Goal: Task Accomplishment & Management: Manage account settings

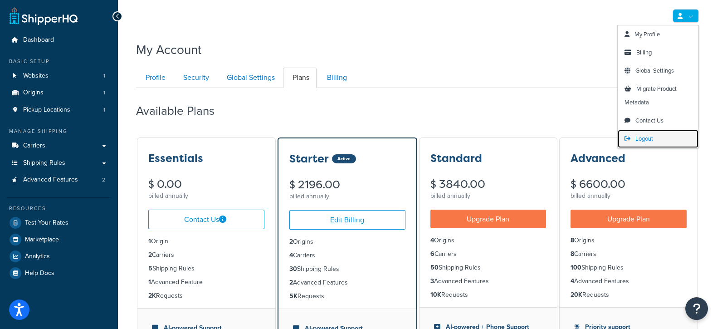
click at [646, 136] on span "Logout" at bounding box center [645, 138] width 18 height 9
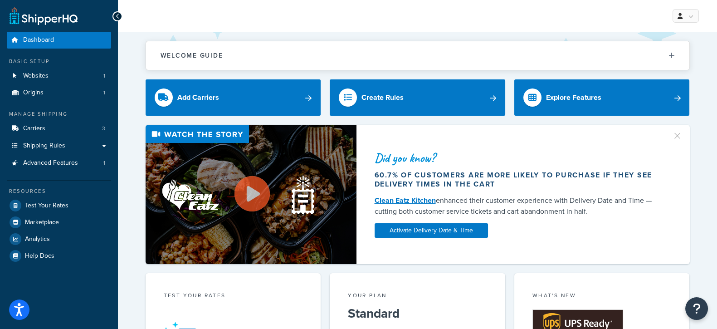
click at [321, 24] on div "My Profile Billing Global Settings Contact Us Logout" at bounding box center [417, 16] width 599 height 32
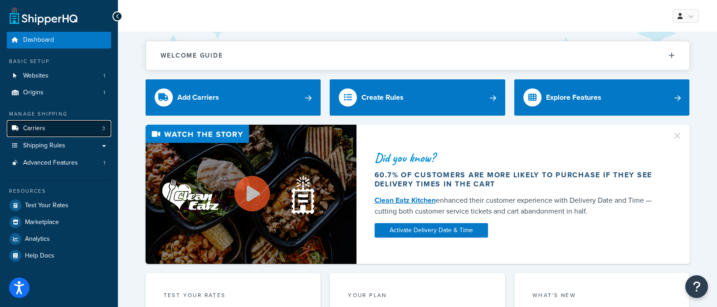
click at [47, 131] on link "Carriers 3" at bounding box center [59, 128] width 104 height 17
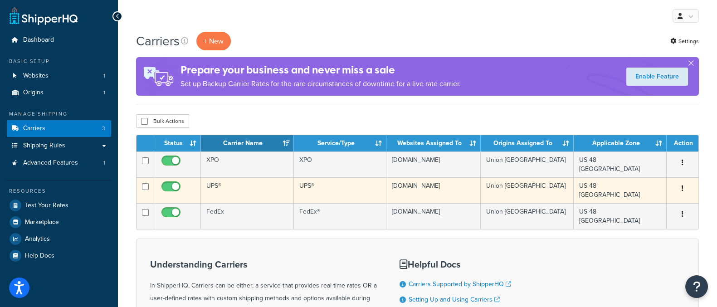
click at [239, 187] on td "UPS®" at bounding box center [247, 190] width 93 height 26
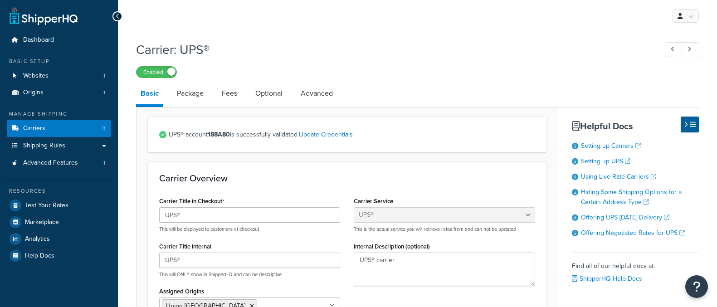
select select "ups"
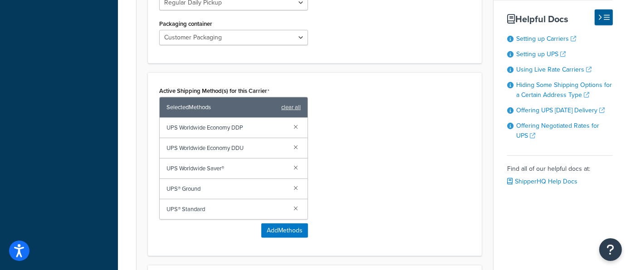
scroll to position [499, 0]
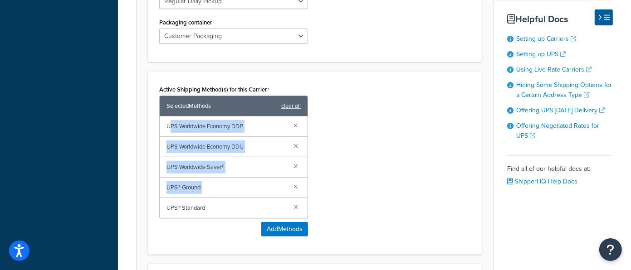
drag, startPoint x: 169, startPoint y: 110, endPoint x: 221, endPoint y: 185, distance: 91.4
click at [221, 185] on div "UPS Worldwide Economy DDP UPS Worldwide Economy DDU UPS Worldwide Saver® UPS® G…" at bounding box center [234, 168] width 148 height 102
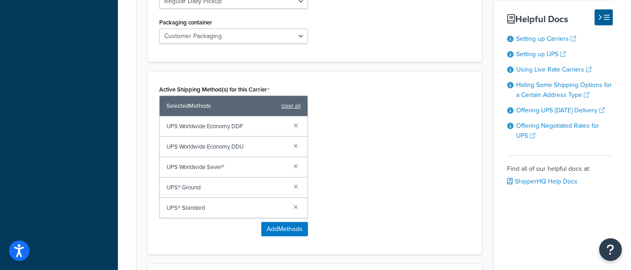
click at [417, 92] on div "Active Shipping Method(s) for this Carrier Selected Methods clear all UPS World…" at bounding box center [314, 163] width 325 height 161
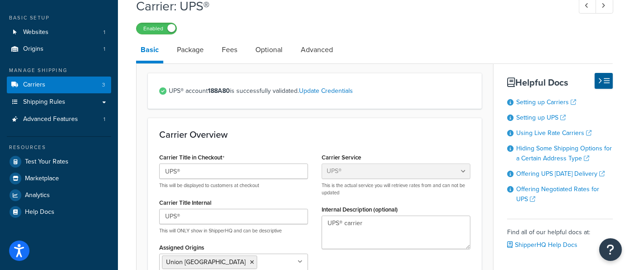
scroll to position [43, 0]
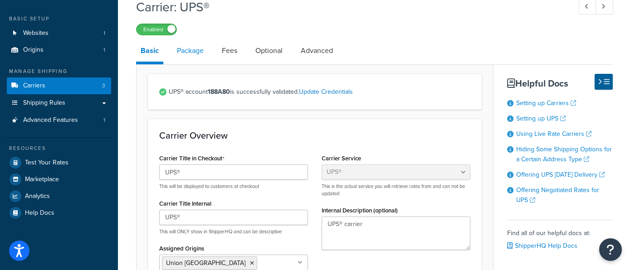
click at [196, 49] on link "Package" at bounding box center [190, 51] width 36 height 22
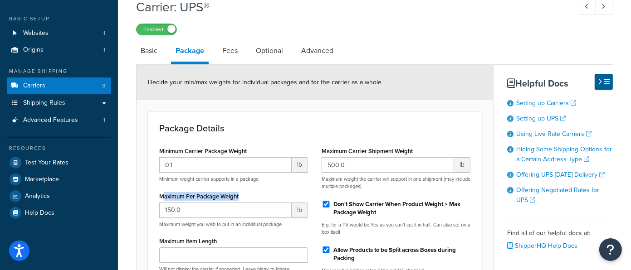
drag, startPoint x: 246, startPoint y: 195, endPoint x: 164, endPoint y: 196, distance: 81.7
click at [164, 196] on div "Maximum Per Package Weight 150.0 lb Maximum weight you wish to put in an indivi…" at bounding box center [233, 209] width 149 height 38
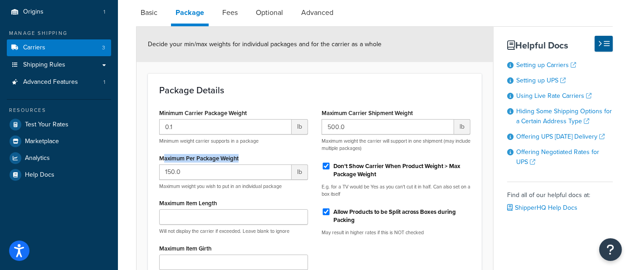
scroll to position [89, 0]
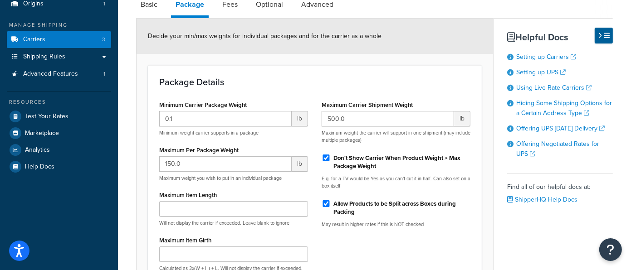
click at [307, 185] on div "Minimum Carrier Package Weight 0.1 lb Minimum weight carrier supports in a pack…" at bounding box center [233, 191] width 162 height 187
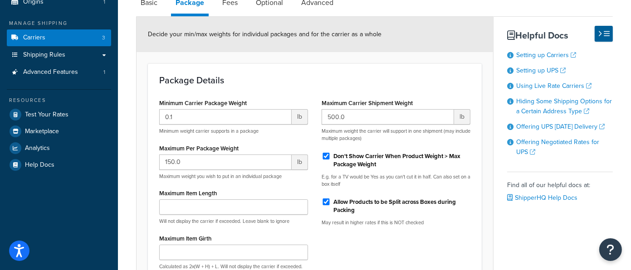
click at [150, 29] on span "Decide your min/max weights for individual packages and for the carrier as a wh…" at bounding box center [265, 34] width 234 height 10
click at [147, 8] on link "Basic" at bounding box center [149, 3] width 26 height 22
select select "ups"
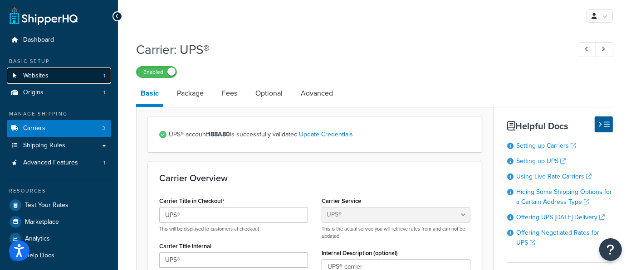
click at [63, 77] on link "Websites 1" at bounding box center [59, 76] width 104 height 17
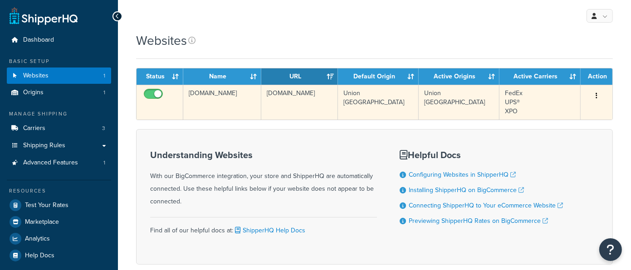
click at [207, 109] on td "[DOMAIN_NAME]" at bounding box center [222, 102] width 78 height 35
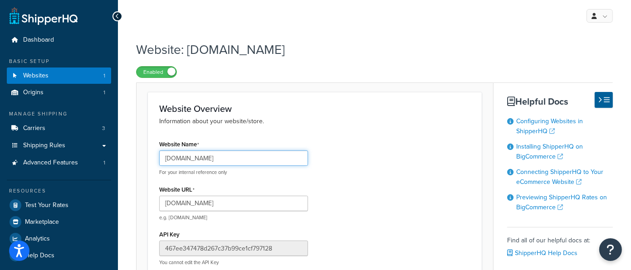
click at [229, 162] on input "armorpoxy.com" at bounding box center [233, 158] width 149 height 15
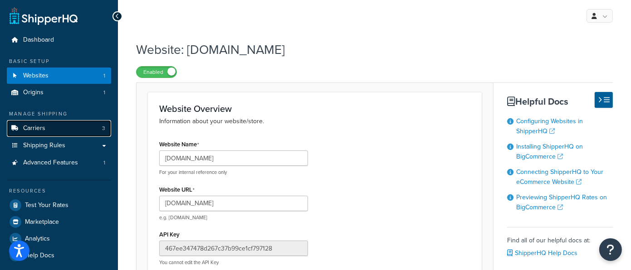
click at [58, 133] on link "Carriers 3" at bounding box center [59, 128] width 104 height 17
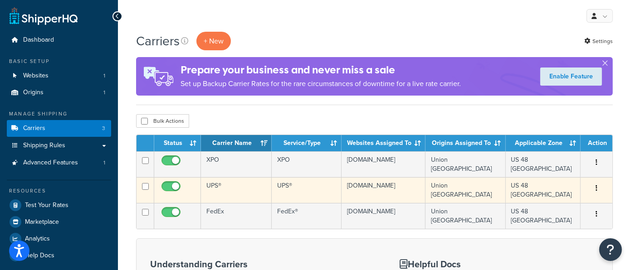
click at [232, 193] on td "UPS®" at bounding box center [236, 190] width 71 height 26
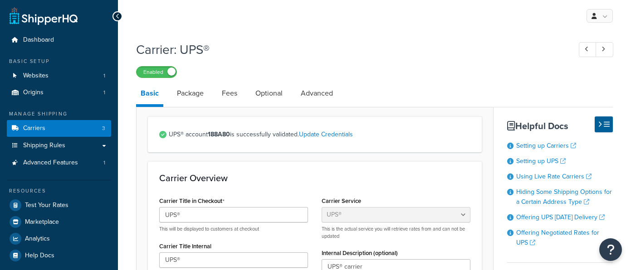
select select "ups"
click at [192, 100] on link "Package" at bounding box center [190, 94] width 36 height 22
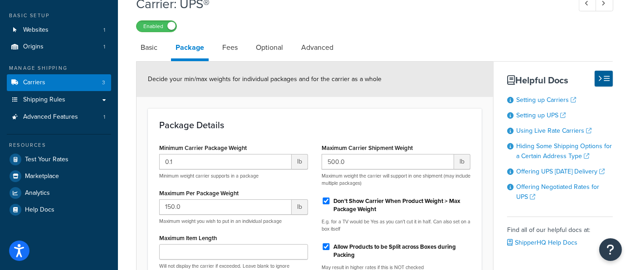
scroll to position [62, 0]
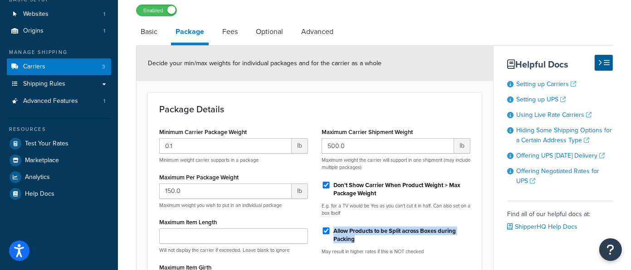
drag, startPoint x: 367, startPoint y: 245, endPoint x: 333, endPoint y: 229, distance: 37.0
click at [331, 229] on div "Allow Products to be Split across Boxes during Packing" at bounding box center [396, 235] width 149 height 22
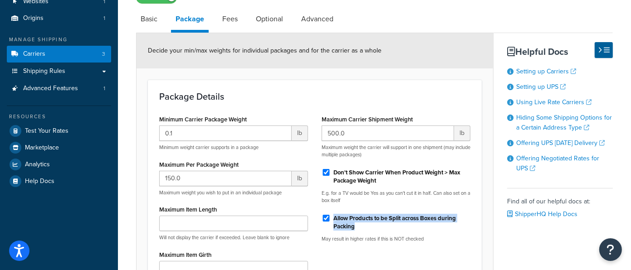
scroll to position [87, 0]
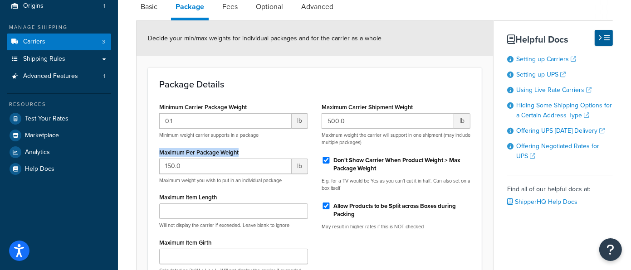
drag, startPoint x: 235, startPoint y: 154, endPoint x: 160, endPoint y: 152, distance: 74.9
click at [154, 152] on div "Minimum Carrier Package Weight 0.1 lb Minimum weight carrier supports in a pack…" at bounding box center [233, 194] width 162 height 187
click at [249, 150] on div "Maximum Per Package Weight 150.0 lb Maximum weight you wish to put in an indivi…" at bounding box center [233, 165] width 149 height 38
drag, startPoint x: 220, startPoint y: 152, endPoint x: 154, endPoint y: 152, distance: 65.4
click at [154, 152] on div "Minimum Carrier Package Weight 0.1 lb Minimum weight carrier supports in a pack…" at bounding box center [233, 194] width 162 height 187
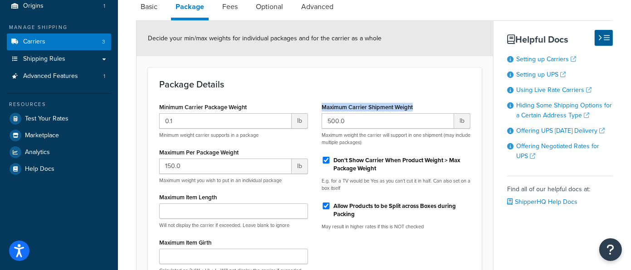
drag, startPoint x: 320, startPoint y: 106, endPoint x: 432, endPoint y: 107, distance: 112.5
click at [432, 107] on div "Maximum Carrier Shipment Weight 500.0 lb Maximum weight the carrier will suppor…" at bounding box center [396, 169] width 162 height 137
drag, startPoint x: 252, startPoint y: 151, endPoint x: 153, endPoint y: 149, distance: 98.9
click at [153, 149] on div "Minimum Carrier Package Weight 0.1 lb Minimum weight carrier supports in a pack…" at bounding box center [233, 194] width 162 height 187
click at [302, 144] on div "Minimum Carrier Package Weight 0.1 lb Minimum weight carrier supports in a pack…" at bounding box center [233, 194] width 162 height 187
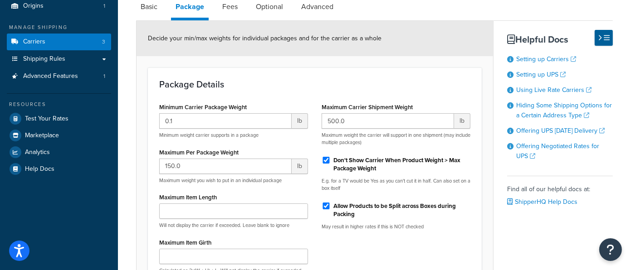
scroll to position [76, 0]
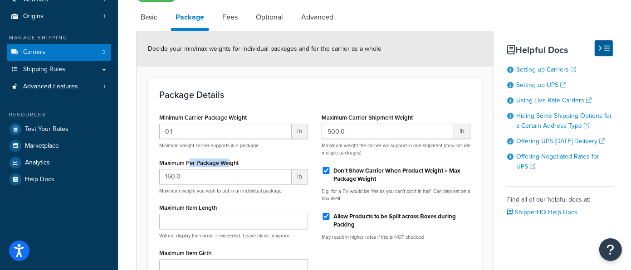
drag, startPoint x: 205, startPoint y: 158, endPoint x: 259, endPoint y: 178, distance: 57.6
click at [191, 160] on label "Maximum Per Package Weight" at bounding box center [198, 163] width 79 height 7
click at [191, 169] on input "150.0" at bounding box center [225, 176] width 133 height 15
drag, startPoint x: 345, startPoint y: 207, endPoint x: 360, endPoint y: 227, distance: 25.2
click at [360, 227] on div "Maximum Carrier Shipment Weight 500.0 lb Maximum weight the carrier will suppor…" at bounding box center [396, 179] width 162 height 137
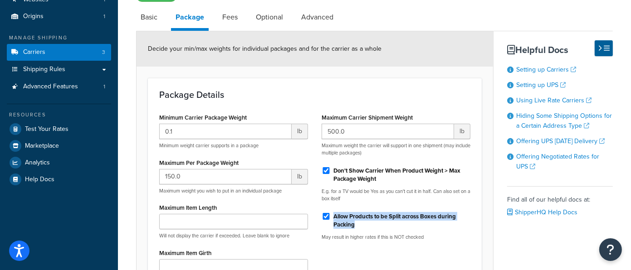
scroll to position [0, 0]
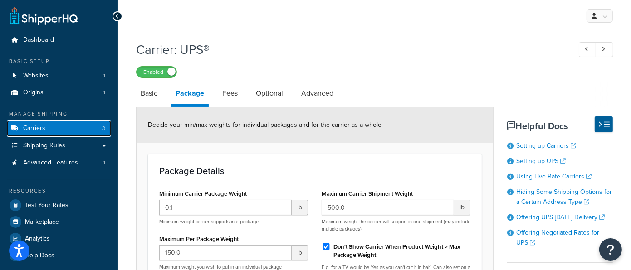
click at [94, 129] on link "Carriers 3" at bounding box center [59, 128] width 104 height 17
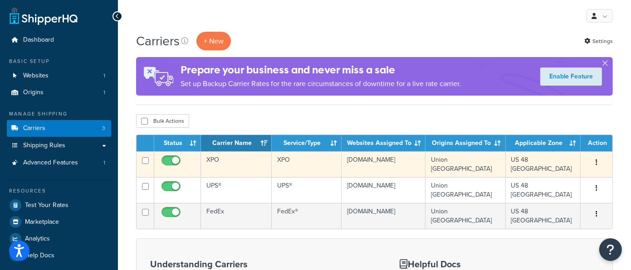
click at [237, 166] on td "XPO" at bounding box center [236, 165] width 71 height 26
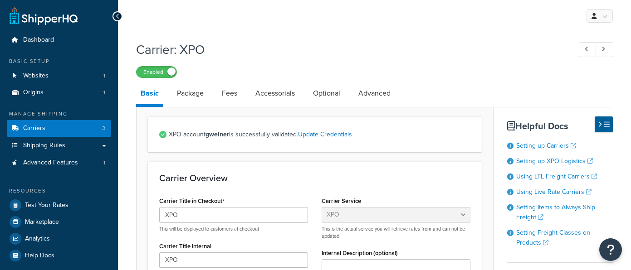
select select "xpoFreight"
click at [332, 98] on link "Optional" at bounding box center [327, 94] width 36 height 22
select select "55"
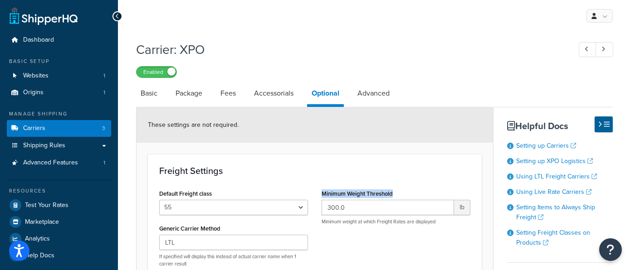
drag, startPoint x: 401, startPoint y: 195, endPoint x: 323, endPoint y: 192, distance: 78.1
click at [323, 192] on div "Minimum Weight Threshold 300.0 lb Minimum weight at which Freight Rates are dis…" at bounding box center [396, 206] width 149 height 38
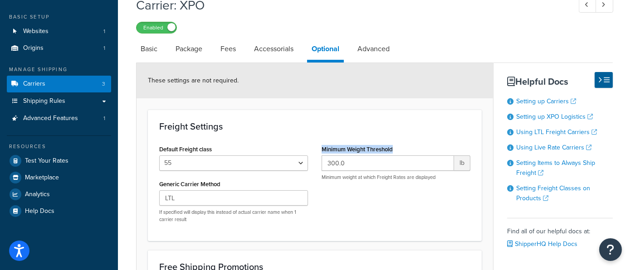
scroll to position [45, 0]
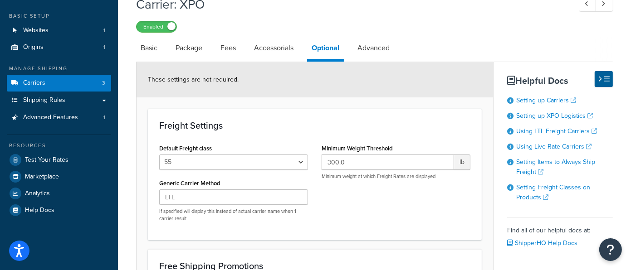
click at [398, 146] on div "Minimum Weight Threshold 300.0 lb Minimum weight at which Freight Rates are dis…" at bounding box center [396, 161] width 149 height 38
drag, startPoint x: 182, startPoint y: 10, endPoint x: 213, endPoint y: 8, distance: 31.4
click at [213, 8] on h1 "Carrier: XPO" at bounding box center [349, 4] width 426 height 18
click at [73, 84] on link "Carriers 3" at bounding box center [59, 83] width 104 height 17
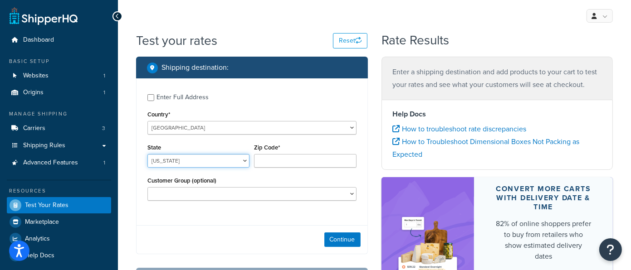
click at [204, 162] on select "[US_STATE] [US_STATE] [US_STATE] [US_STATE] [US_STATE] Armed Forces Americas Ar…" at bounding box center [198, 161] width 102 height 14
select select "[GEOGRAPHIC_DATA]"
click at [147, 154] on select "[US_STATE] [US_STATE] [US_STATE] [US_STATE] [US_STATE] Armed Forces Americas Ar…" at bounding box center [198, 161] width 102 height 14
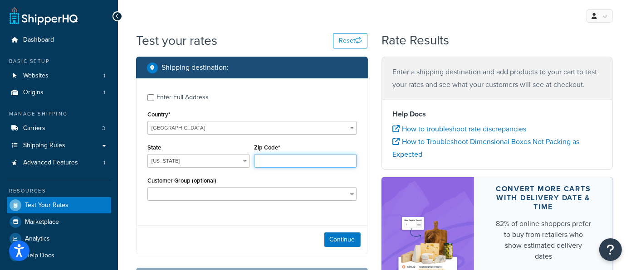
click at [262, 162] on input "Zip Code*" at bounding box center [305, 161] width 102 height 14
type input "78132"
click at [219, 223] on div "Enter Full Address Country* [GEOGRAPHIC_DATA] [GEOGRAPHIC_DATA] [GEOGRAPHIC_DAT…" at bounding box center [252, 167] width 232 height 176
click at [341, 237] on button "Continue" at bounding box center [342, 240] width 36 height 15
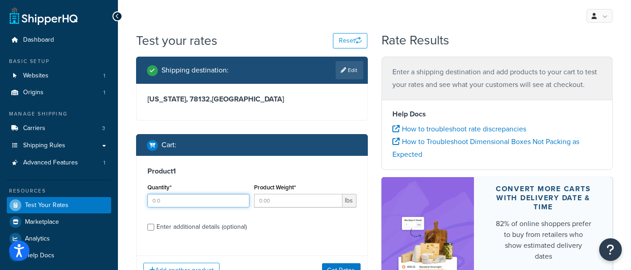
click at [166, 202] on input "Quantity*" at bounding box center [198, 201] width 102 height 14
type input "1"
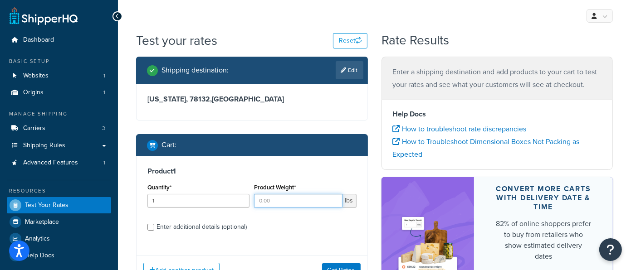
click at [275, 202] on input "Product Weight*" at bounding box center [298, 201] width 88 height 14
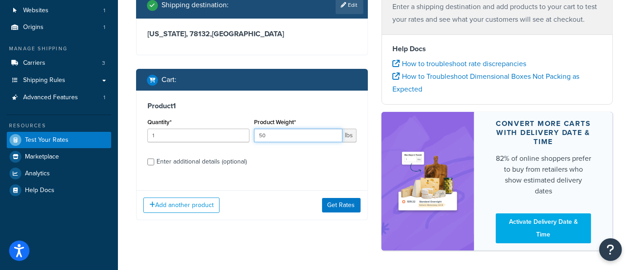
scroll to position [67, 0]
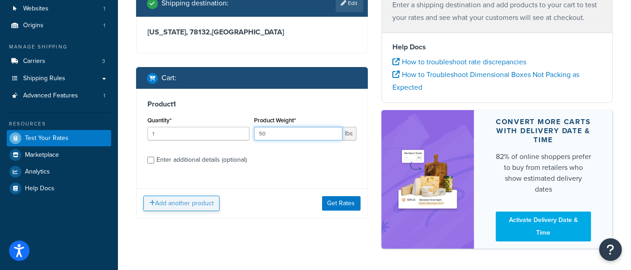
type input "50"
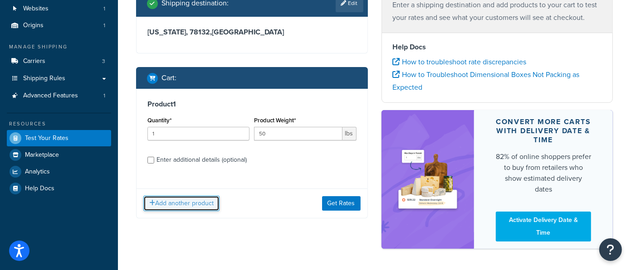
click at [187, 201] on button "Add another product" at bounding box center [181, 203] width 76 height 15
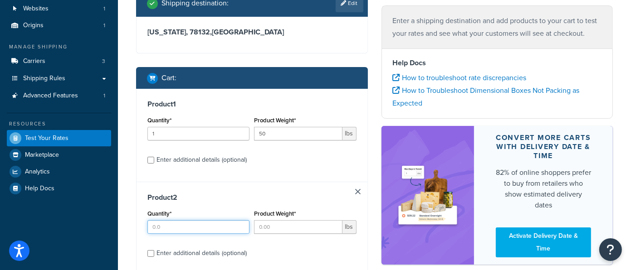
click at [170, 223] on input "Quantity*" at bounding box center [198, 228] width 102 height 14
type input "3"
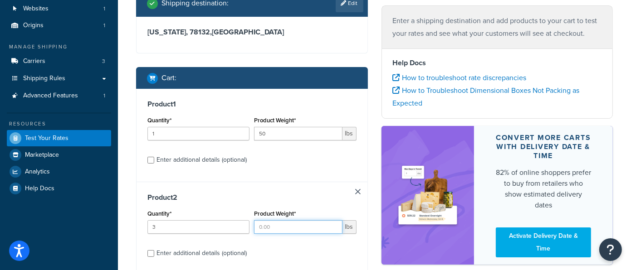
click at [260, 225] on input "Product Weight*" at bounding box center [298, 228] width 88 height 14
type input "4"
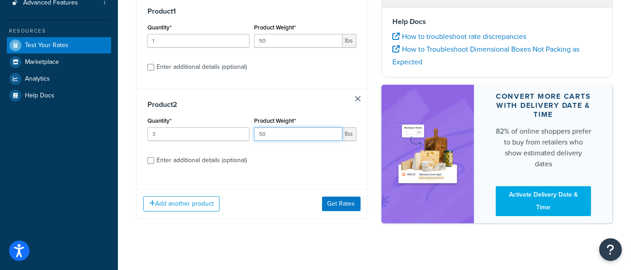
scroll to position [161, 0]
type input "50"
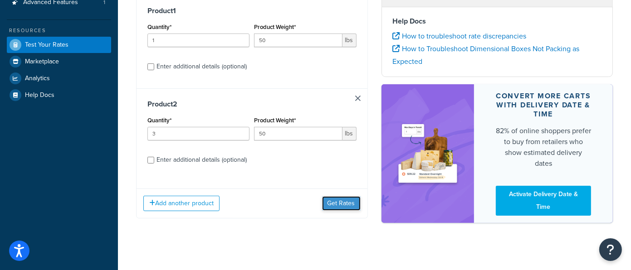
click at [349, 205] on button "Get Rates" at bounding box center [341, 204] width 39 height 15
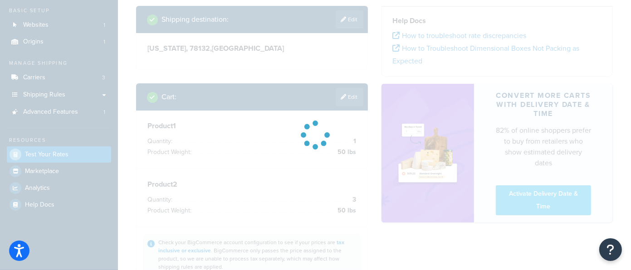
scroll to position [49, 0]
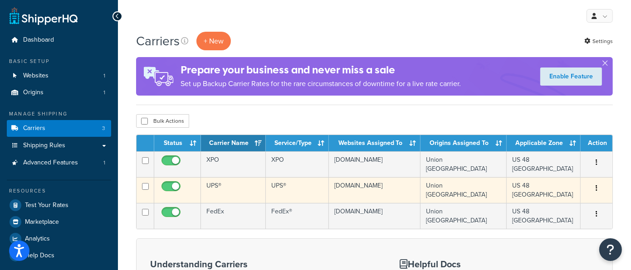
click at [243, 196] on td "UPS®" at bounding box center [233, 190] width 65 height 26
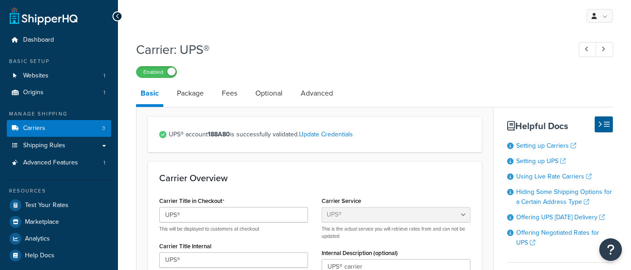
select select "ups"
click at [264, 98] on link "Optional" at bounding box center [269, 94] width 36 height 22
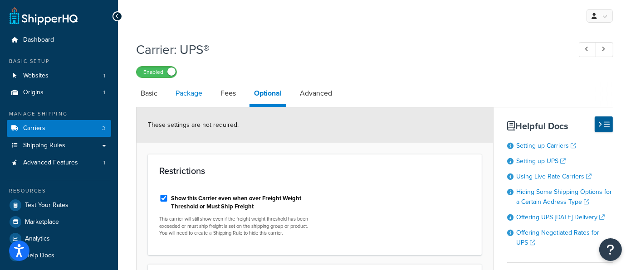
click at [188, 96] on link "Package" at bounding box center [189, 94] width 36 height 22
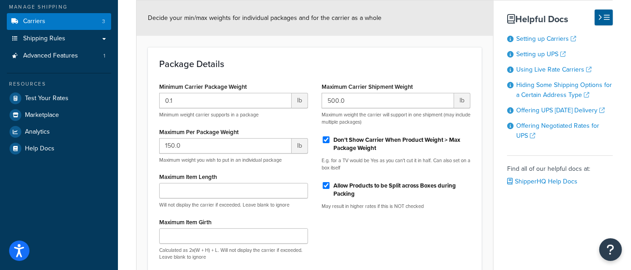
scroll to position [145, 0]
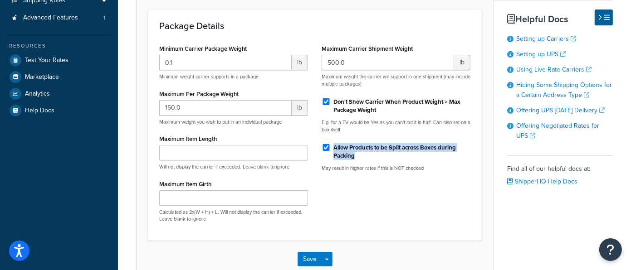
drag, startPoint x: 375, startPoint y: 156, endPoint x: 331, endPoint y: 150, distance: 44.4
click at [328, 149] on div "Allow Products to be Split across Boxes during Packing" at bounding box center [396, 151] width 149 height 22
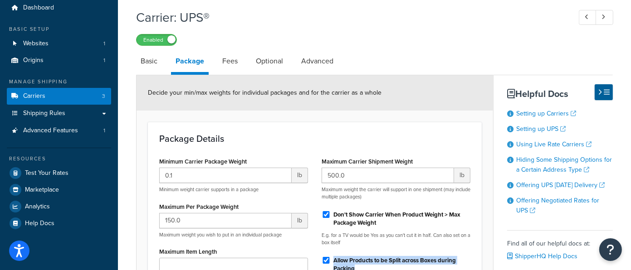
scroll to position [31, 0]
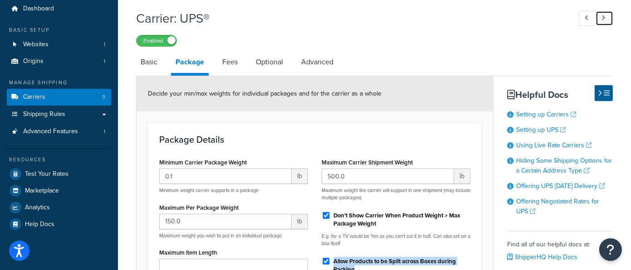
click at [607, 17] on link at bounding box center [605, 18] width 18 height 15
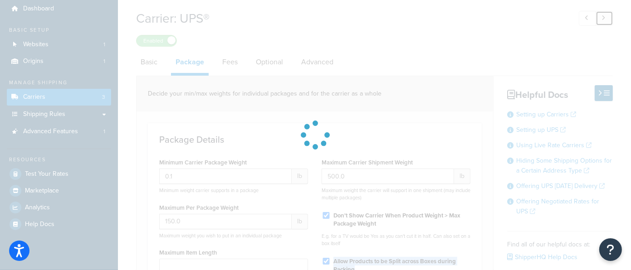
type input "150.0"
type input "25000.0"
type input "99999.0"
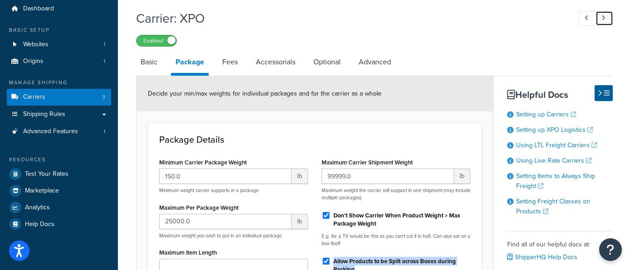
click at [606, 17] on link at bounding box center [605, 18] width 18 height 15
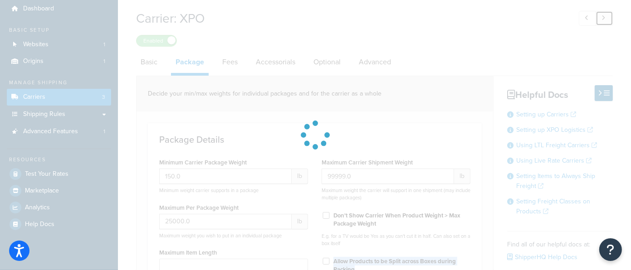
type input "1.0"
type input "500.0"
type input "5000.0"
checkbox input "false"
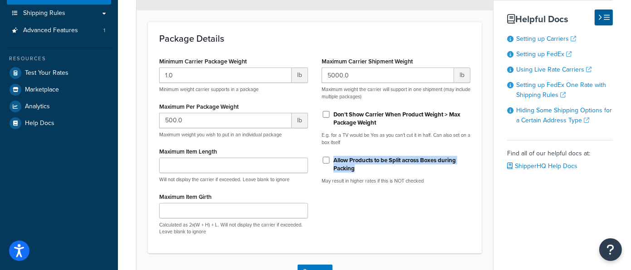
scroll to position [130, 0]
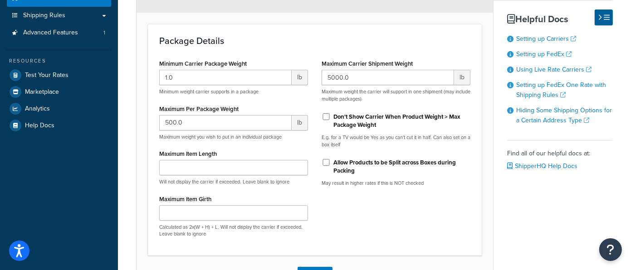
click at [373, 177] on div "Allow Products to be Split across Boxes during Packing May result in higher rat…" at bounding box center [396, 171] width 149 height 32
click at [364, 172] on label "Allow Products to be Split across Boxes during Packing" at bounding box center [402, 167] width 137 height 16
click at [331, 166] on input "Allow Products to be Split across Boxes during Packing" at bounding box center [326, 162] width 9 height 7
checkbox input "true"
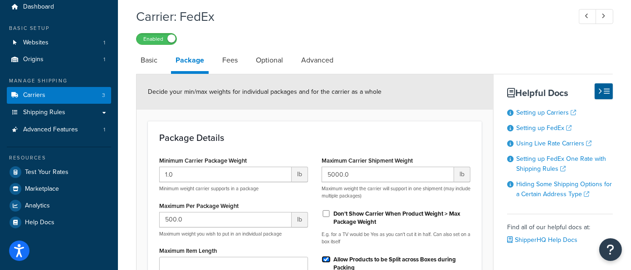
scroll to position [34, 0]
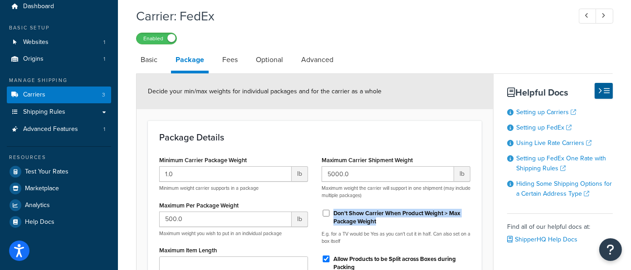
drag, startPoint x: 387, startPoint y: 221, endPoint x: 334, endPoint y: 212, distance: 53.3
click at [334, 212] on label "Don't Show Carrier When Product Weight > Max Package Weight" at bounding box center [402, 218] width 137 height 16
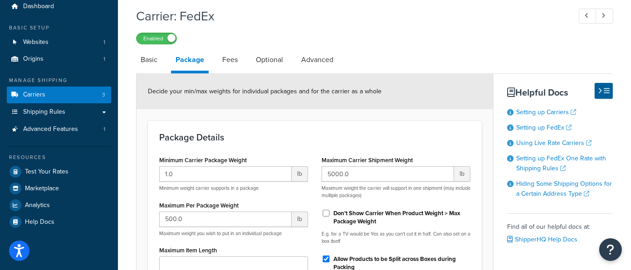
click at [249, 205] on div "Maximum Per Package Weight 500.0 lb Maximum weight you wish to put in an indivi…" at bounding box center [233, 218] width 149 height 38
drag, startPoint x: 187, startPoint y: 206, endPoint x: 138, endPoint y: 206, distance: 49.0
click at [138, 206] on form "Decide your min/max weights for individual packages and for the carrier as a wh…" at bounding box center [315, 232] width 357 height 316
click at [366, 125] on div "Package Details Minimum Carrier Package Weight 1.0 lb Minimum weight carrier su…" at bounding box center [315, 237] width 334 height 232
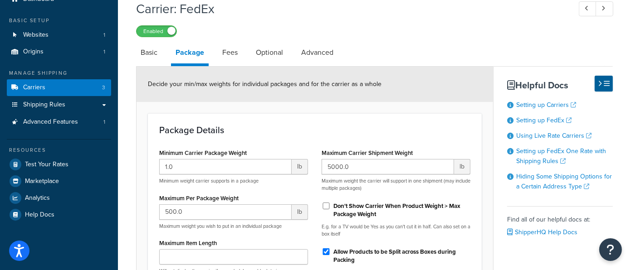
scroll to position [40, 0]
click at [567, 32] on div "Enabled" at bounding box center [374, 31] width 477 height 13
click at [584, 10] on link at bounding box center [588, 9] width 18 height 15
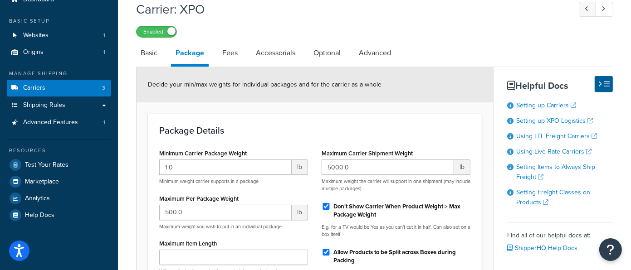
type input "150.0"
type input "25000.0"
type input "99999.0"
checkbox input "true"
click at [588, 10] on icon at bounding box center [587, 9] width 4 height 6
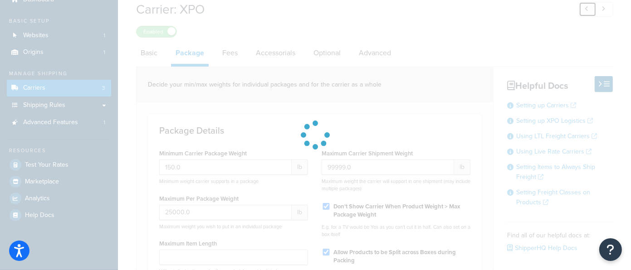
type input "0.1"
type input "150.0"
type input "500.0"
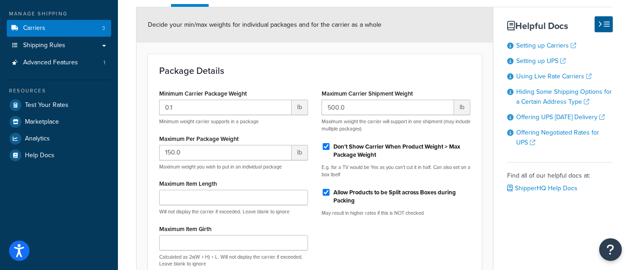
scroll to position [101, 0]
drag, startPoint x: 363, startPoint y: 154, endPoint x: 335, endPoint y: 146, distance: 28.3
click at [335, 146] on label "Don't Show Carrier When Product Weight > Max Package Weight" at bounding box center [402, 150] width 137 height 16
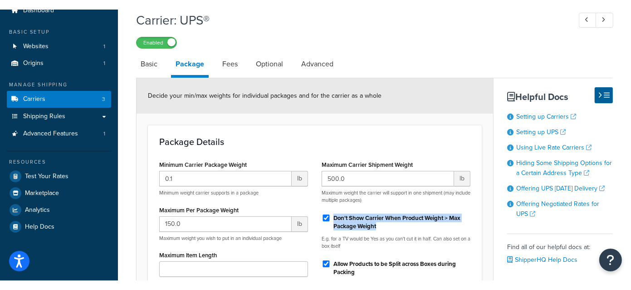
scroll to position [42, 0]
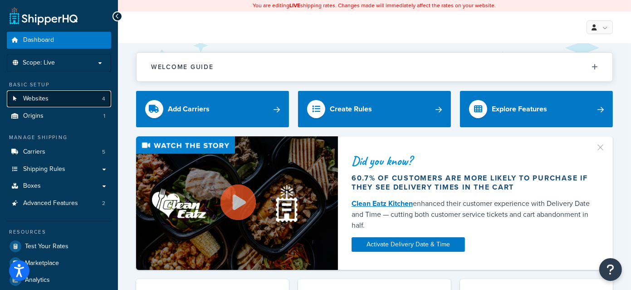
click at [66, 103] on link "Websites 4" at bounding box center [59, 98] width 104 height 17
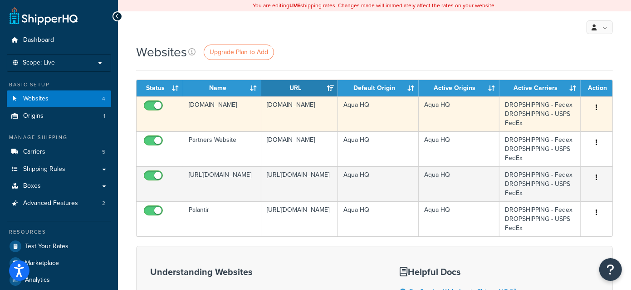
click at [220, 110] on td "[DOMAIN_NAME]" at bounding box center [222, 113] width 78 height 35
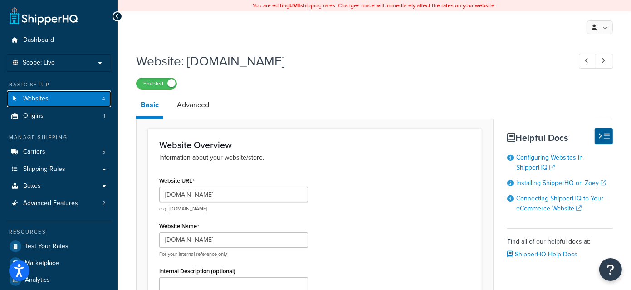
click at [70, 102] on link "Websites 4" at bounding box center [59, 98] width 104 height 17
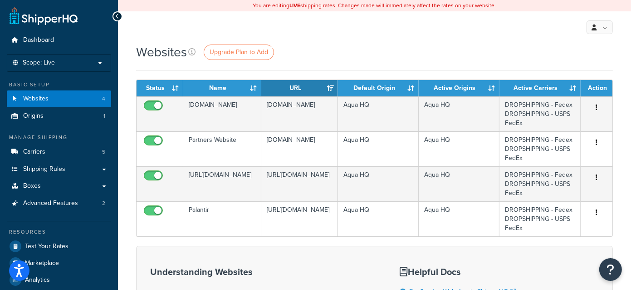
click at [355, 64] on div "Websites Upgrade Plan to Add" at bounding box center [374, 56] width 477 height 27
click at [327, 60] on div "Websites Upgrade Plan to Add" at bounding box center [374, 52] width 477 height 18
click at [328, 54] on div "Websites Upgrade Plan to Add" at bounding box center [374, 52] width 477 height 18
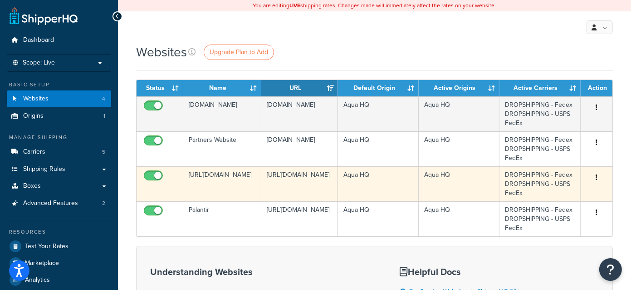
click at [221, 181] on td "[URL][DOMAIN_NAME]" at bounding box center [222, 183] width 78 height 35
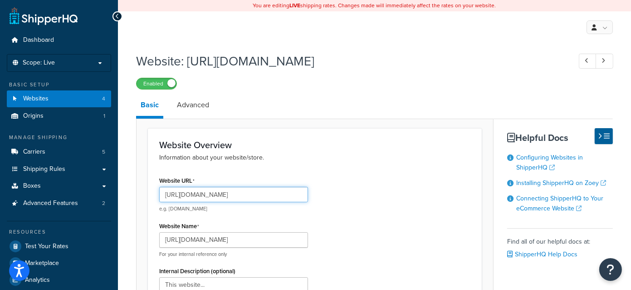
drag, startPoint x: 185, startPoint y: 196, endPoint x: 282, endPoint y: 194, distance: 97.1
click at [281, 195] on input "https://ts957007-container.zoeysite.com/" at bounding box center [233, 194] width 149 height 15
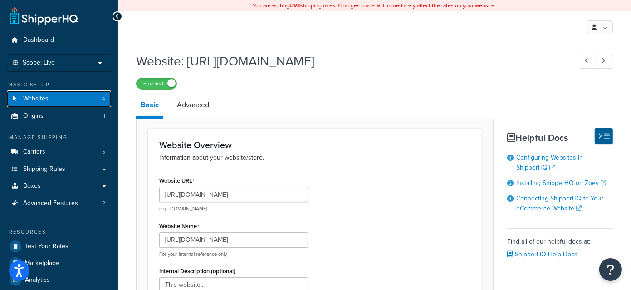
click at [49, 93] on link "Websites 4" at bounding box center [59, 98] width 104 height 17
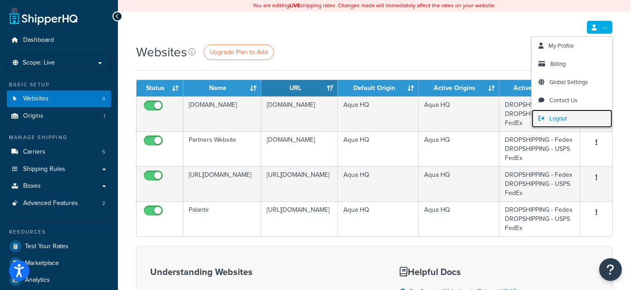
click at [572, 118] on link "Logout" at bounding box center [572, 118] width 81 height 18
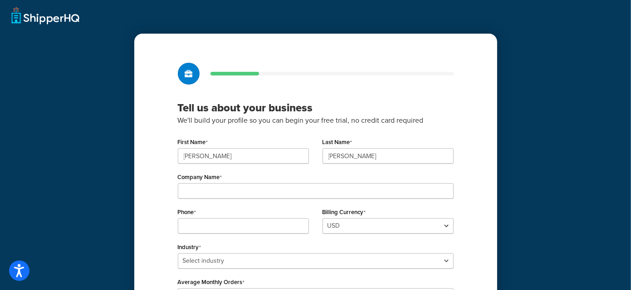
click at [346, 99] on div "Tell us about your business We'll build your profile so you can begin your free…" at bounding box center [315, 227] width 363 height 387
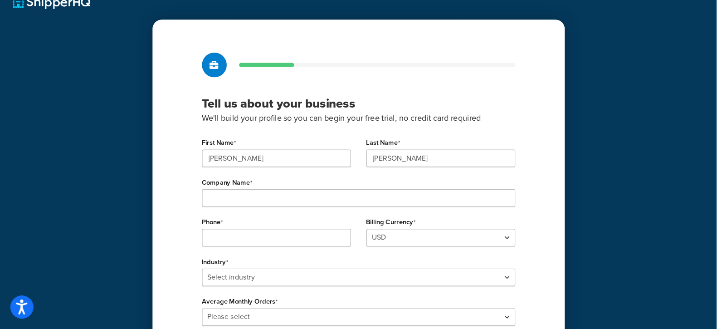
scroll to position [18, 0]
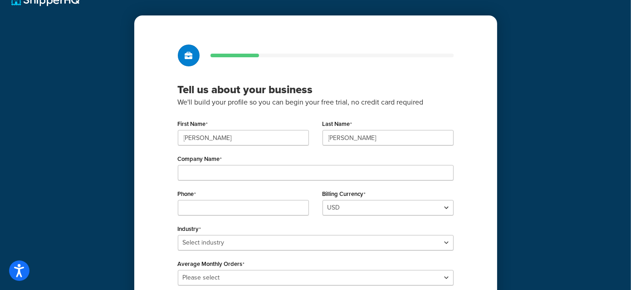
click at [441, 73] on div "Tell us about your business We'll build your profile so you can begin your free…" at bounding box center [315, 208] width 363 height 387
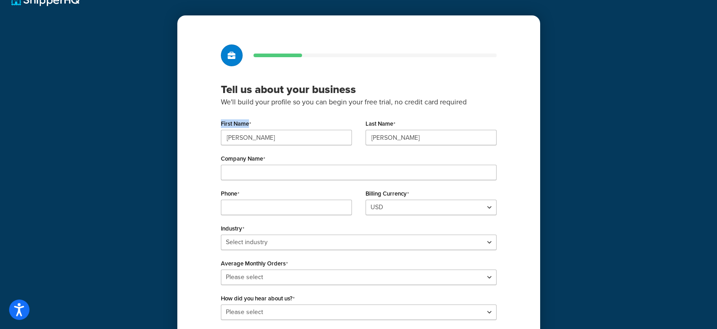
drag, startPoint x: 266, startPoint y: 123, endPoint x: 219, endPoint y: 125, distance: 47.7
click at [219, 125] on div "First Name David" at bounding box center [286, 134] width 145 height 35
drag, startPoint x: 417, startPoint y: 122, endPoint x: 352, endPoint y: 122, distance: 64.4
click at [352, 122] on div "First Name David Last Name Detwiler" at bounding box center [359, 134] width 290 height 35
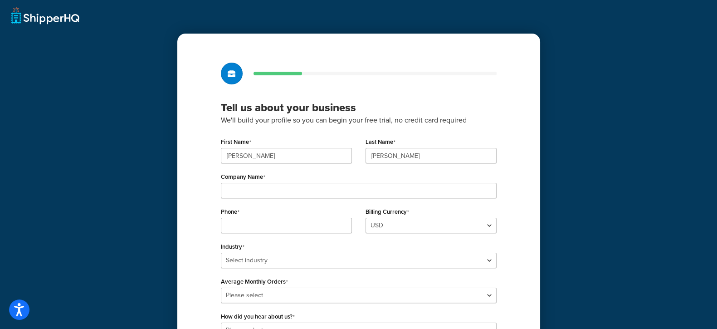
drag, startPoint x: 591, startPoint y: 81, endPoint x: 590, endPoint y: 89, distance: 8.7
click at [590, 89] on div "Tell us about your business We'll build your profile so you can begin your free…" at bounding box center [358, 210] width 717 height 420
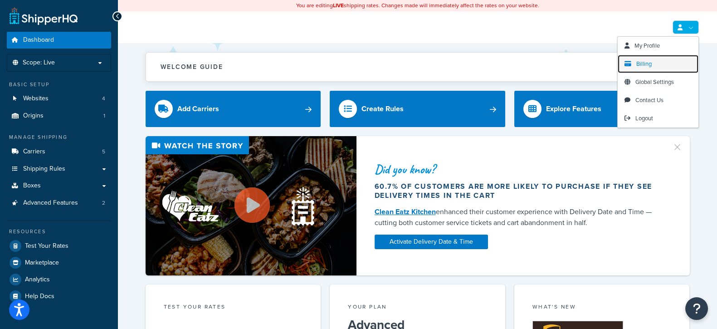
click at [640, 64] on span "Billing" at bounding box center [644, 63] width 15 height 9
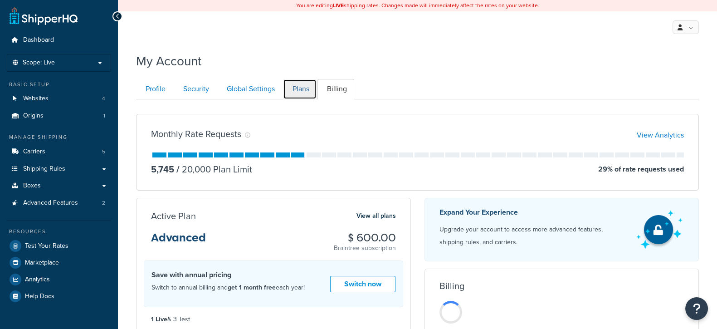
click at [297, 92] on link "Plans" at bounding box center [300, 89] width 34 height 20
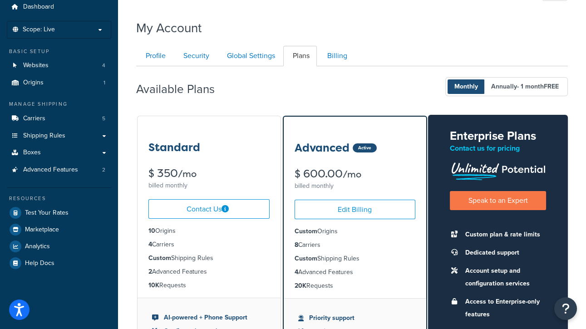
scroll to position [24, 0]
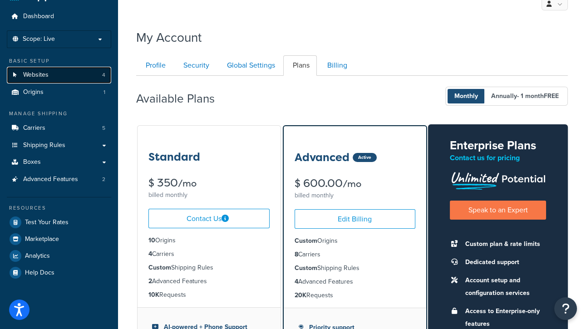
click at [47, 77] on span "Websites" at bounding box center [35, 75] width 25 height 8
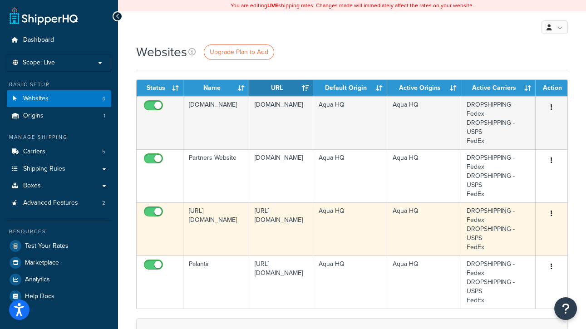
drag, startPoint x: 218, startPoint y: 235, endPoint x: 191, endPoint y: 209, distance: 37.2
click at [191, 209] on td "[URL][DOMAIN_NAME]" at bounding box center [216, 228] width 66 height 53
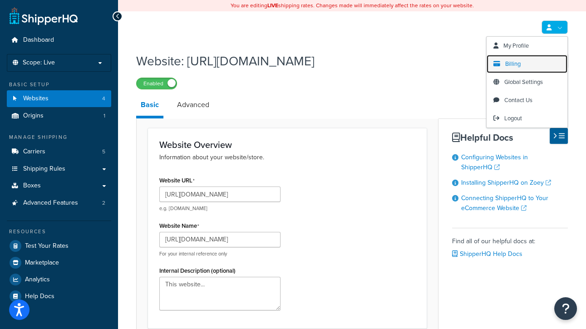
click at [520, 61] on span "Billing" at bounding box center [512, 63] width 15 height 9
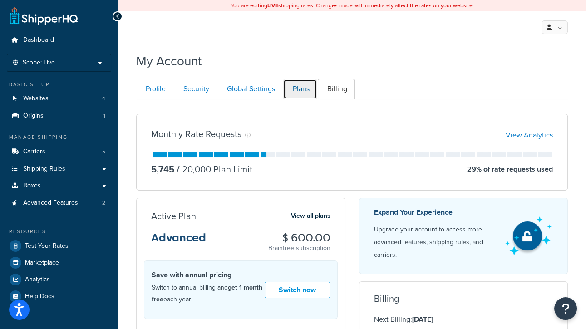
click at [308, 85] on link "Plans" at bounding box center [300, 89] width 34 height 20
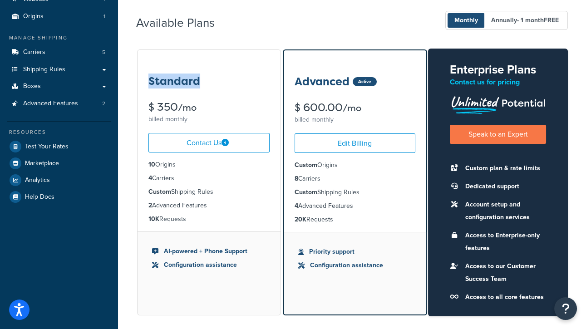
drag, startPoint x: 227, startPoint y: 80, endPoint x: 147, endPoint y: 80, distance: 79.9
click at [147, 80] on div "Standard $ 350 /mo billed monthly" at bounding box center [209, 88] width 143 height 76
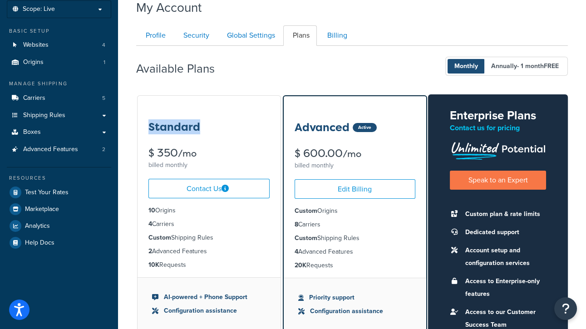
scroll to position [55, 0]
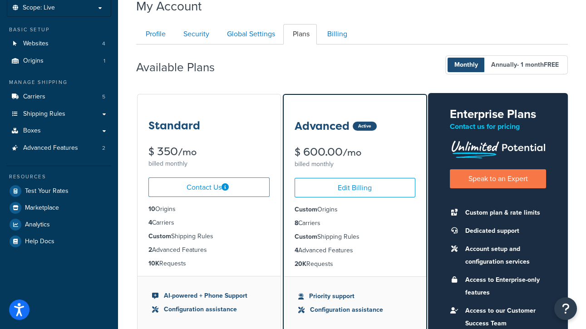
click at [210, 149] on div "$ 350 /mo" at bounding box center [208, 151] width 121 height 11
drag, startPoint x: 141, startPoint y: 148, endPoint x: 248, endPoint y: 147, distance: 107.1
click at [120, 147] on div "My Account Contact Us Send Us A Message Contact Information Name * Email * Comp…" at bounding box center [352, 218] width 468 height 451
drag, startPoint x: 378, startPoint y: 150, endPoint x: 299, endPoint y: 145, distance: 79.5
click at [299, 147] on div "$ 600.00 /mo" at bounding box center [355, 152] width 121 height 11
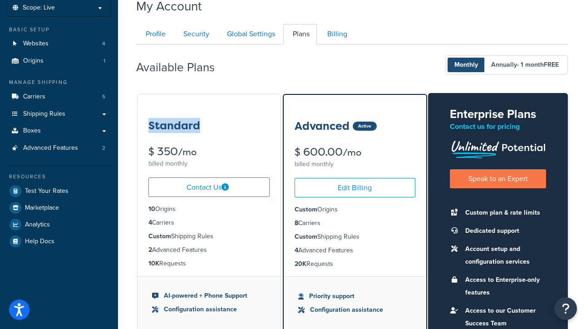
drag, startPoint x: 207, startPoint y: 124, endPoint x: 146, endPoint y: 120, distance: 60.9
click at [146, 120] on div "Standard $ 350 /mo billed monthly" at bounding box center [209, 132] width 143 height 76
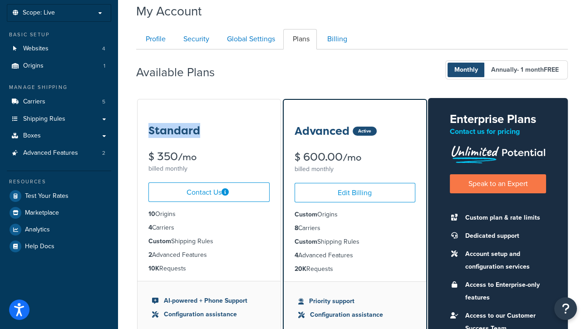
drag, startPoint x: 211, startPoint y: 256, endPoint x: 152, endPoint y: 252, distance: 58.7
click at [148, 252] on li "2 Advanced Features" at bounding box center [208, 255] width 121 height 10
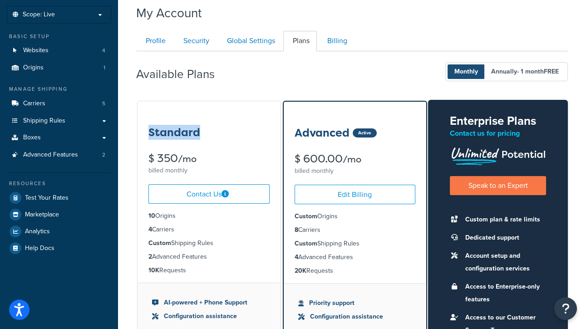
drag, startPoint x: 325, startPoint y: 231, endPoint x: 276, endPoint y: 230, distance: 49.5
click at [276, 230] on div "Standard $ 350 /mo billed monthly Contact Us 10 Origins 4 Carriers Custom Shipp…" at bounding box center [352, 234] width 432 height 268
click at [367, 270] on li "20K Requests" at bounding box center [355, 271] width 121 height 10
drag, startPoint x: 361, startPoint y: 258, endPoint x: 260, endPoint y: 256, distance: 100.8
click at [304, 257] on li "4 Advanced Features" at bounding box center [355, 257] width 121 height 10
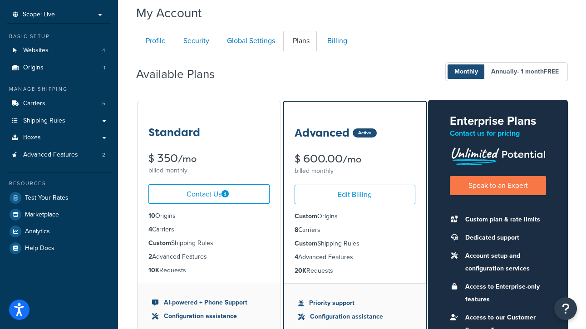
drag, startPoint x: 182, startPoint y: 258, endPoint x: 208, endPoint y: 259, distance: 26.8
click at [182, 259] on li "2 Advanced Features" at bounding box center [208, 257] width 121 height 10
drag, startPoint x: 204, startPoint y: 257, endPoint x: 149, endPoint y: 255, distance: 54.9
click at [149, 255] on li "2 Advanced Features" at bounding box center [208, 257] width 121 height 10
click at [218, 265] on li "10K Requests" at bounding box center [208, 270] width 121 height 10
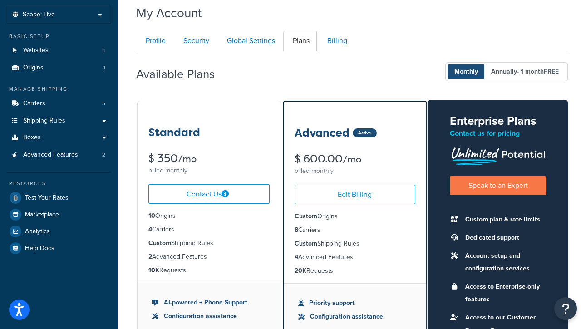
drag, startPoint x: 213, startPoint y: 255, endPoint x: 147, endPoint y: 253, distance: 66.8
click at [147, 253] on ul "10 Origins 4 Carriers Custom Shipping Rules 2 Advanced Features 10K Requests" at bounding box center [209, 243] width 143 height 79
click at [89, 105] on link "Carriers 5" at bounding box center [59, 103] width 104 height 17
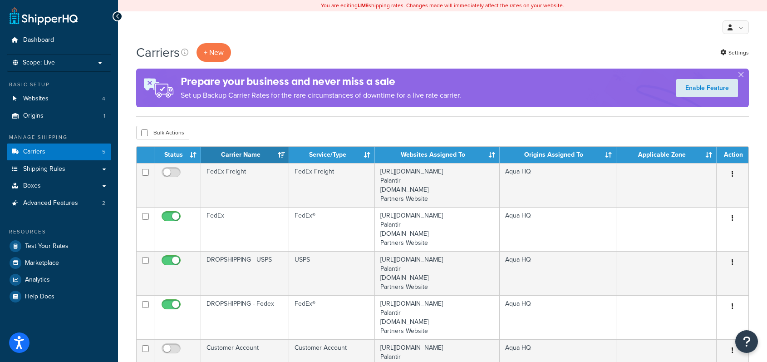
click at [446, 56] on div "Carriers + New Settings" at bounding box center [442, 52] width 613 height 19
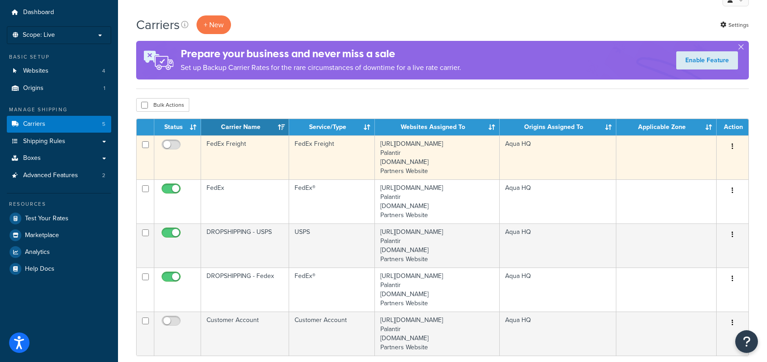
scroll to position [28, 0]
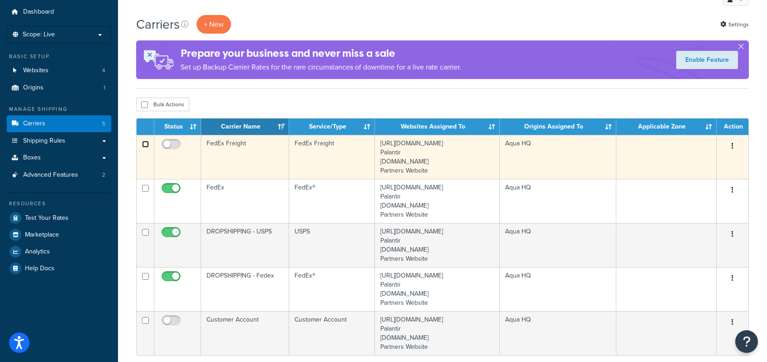
click at [147, 145] on input "checkbox" at bounding box center [145, 144] width 7 height 7
checkbox input "true"
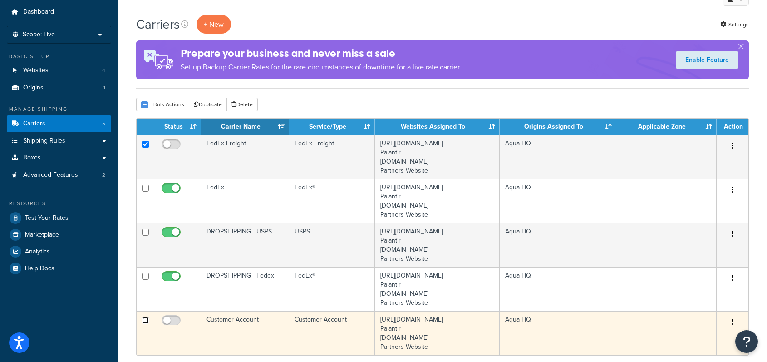
click at [144, 321] on input "checkbox" at bounding box center [145, 320] width 7 height 7
checkbox input "false"
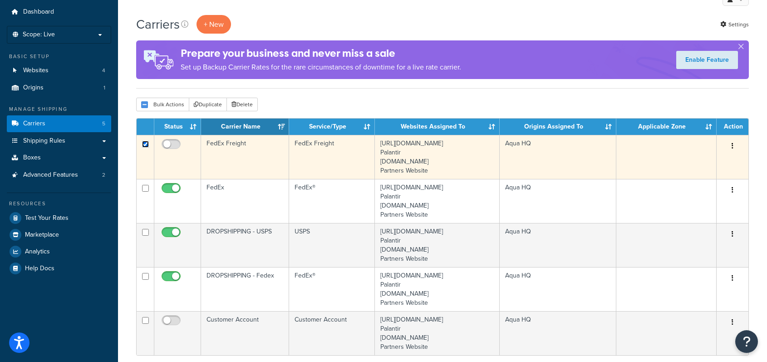
click at [145, 142] on input "checkbox" at bounding box center [145, 144] width 7 height 7
checkbox input "false"
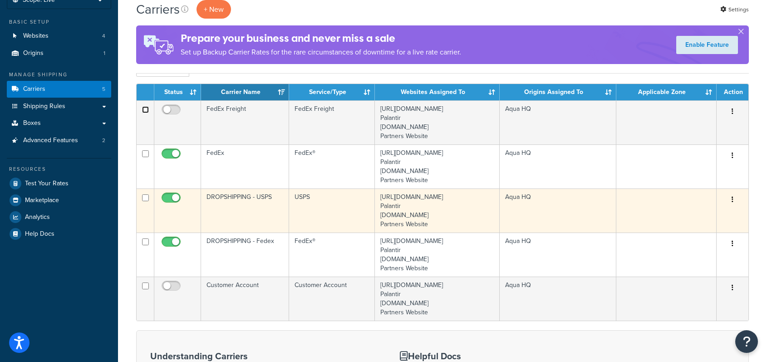
scroll to position [68, 0]
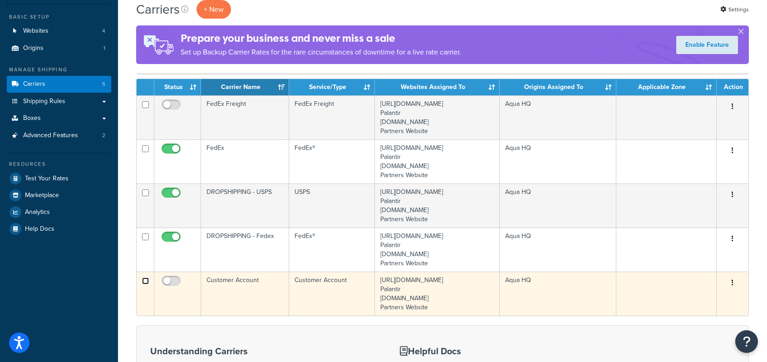
click at [146, 281] on input "checkbox" at bounding box center [145, 280] width 7 height 7
checkbox input "true"
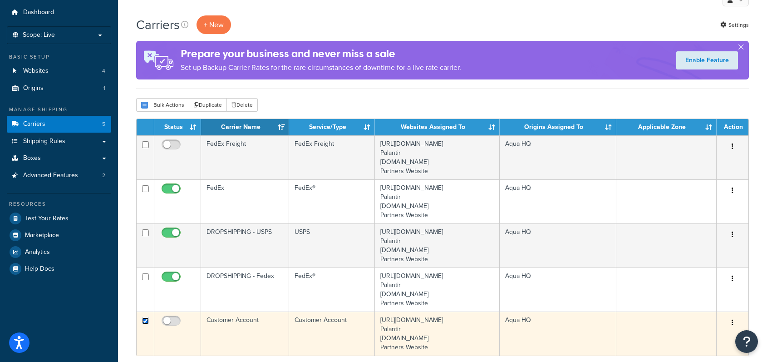
scroll to position [27, 0]
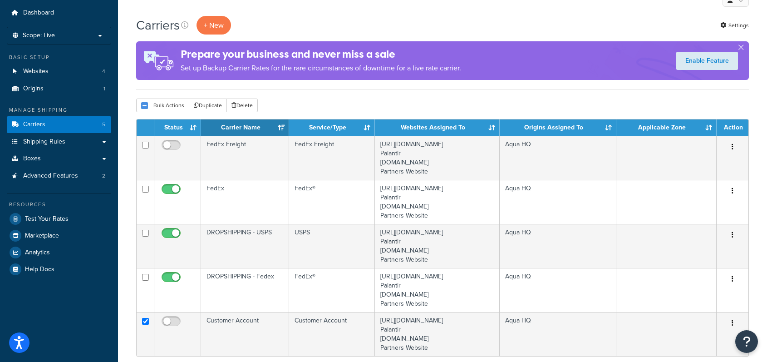
click at [306, 103] on div "Bulk Actions Duplicate Delete" at bounding box center [442, 105] width 613 height 14
click at [245, 106] on button "Delete" at bounding box center [241, 105] width 31 height 14
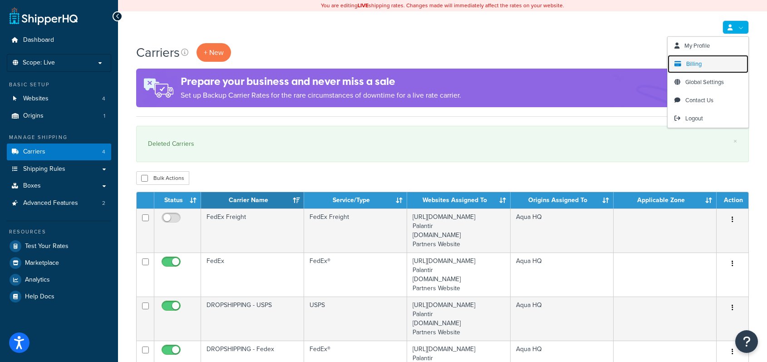
click at [692, 64] on span "Billing" at bounding box center [693, 63] width 15 height 9
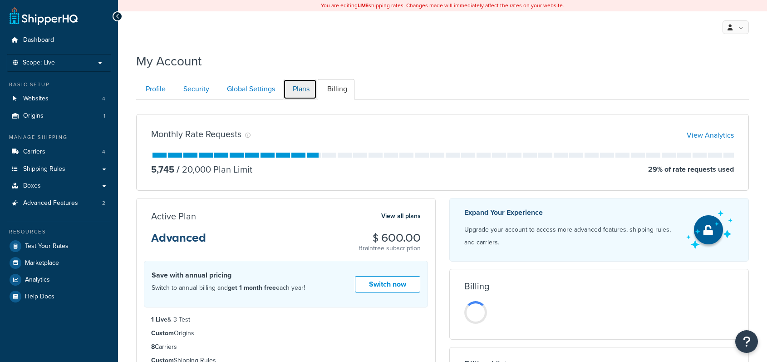
click at [300, 88] on link "Plans" at bounding box center [300, 89] width 34 height 20
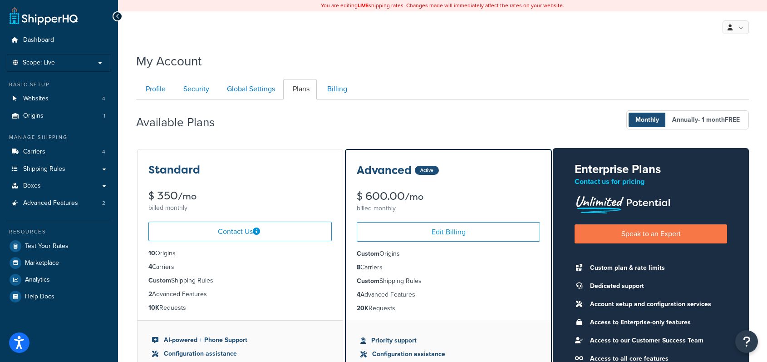
scroll to position [99, 0]
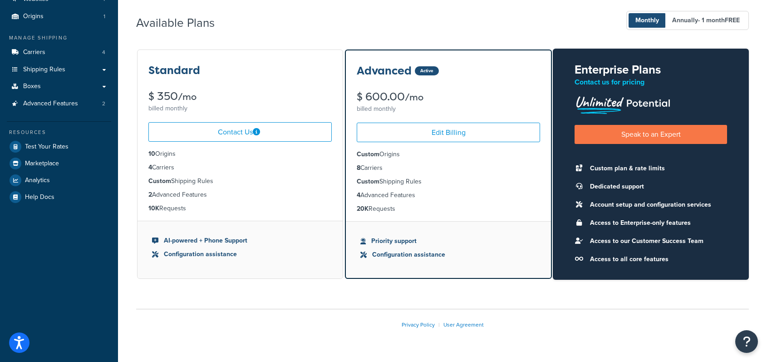
drag, startPoint x: 401, startPoint y: 206, endPoint x: 356, endPoint y: 208, distance: 45.4
click at [355, 208] on ul "Custom Origins 8 Carriers Custom Shipping Rules 4 Advanced Features 20K Requests" at bounding box center [448, 181] width 205 height 79
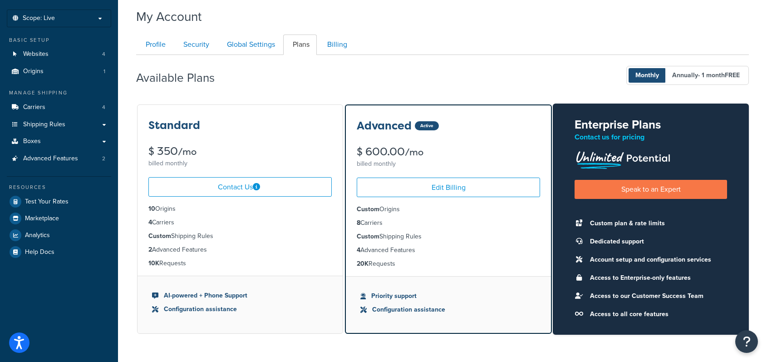
scroll to position [44, 0]
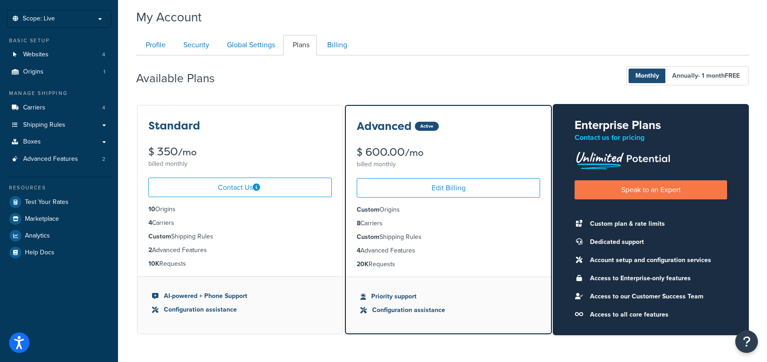
drag, startPoint x: 231, startPoint y: 263, endPoint x: 141, endPoint y: 264, distance: 90.3
click at [221, 263] on li "10K Requests" at bounding box center [239, 264] width 183 height 10
drag, startPoint x: 193, startPoint y: 264, endPoint x: 139, endPoint y: 260, distance: 54.6
click at [139, 260] on ul "10 Origins 4 Carriers Custom Shipping Rules 2 Advanced Features 10K Requests" at bounding box center [240, 236] width 205 height 79
click at [344, 48] on link "Billing" at bounding box center [336, 45] width 37 height 20
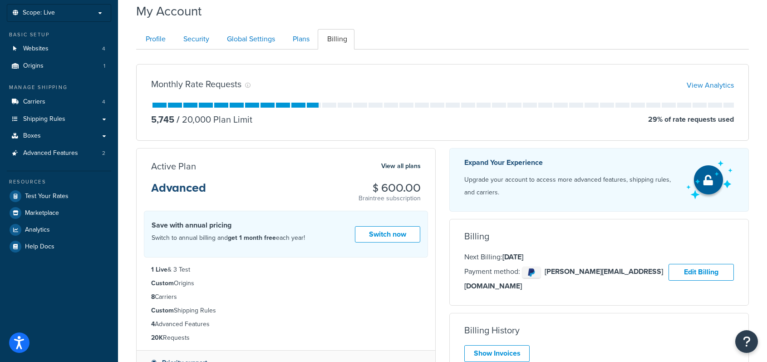
scroll to position [40, 0]
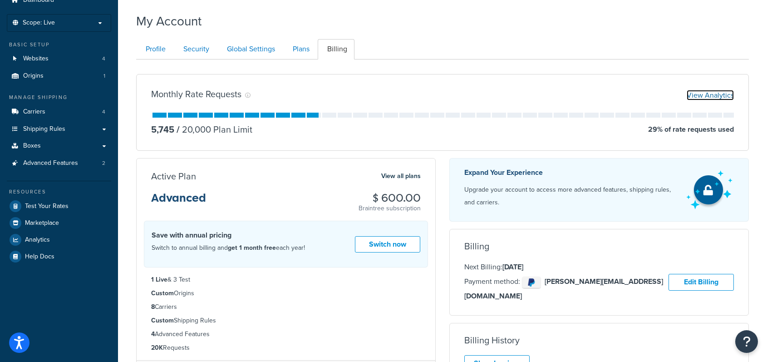
click at [698, 96] on link "View Analytics" at bounding box center [710, 95] width 47 height 10
click at [296, 49] on link "Plans" at bounding box center [300, 49] width 34 height 20
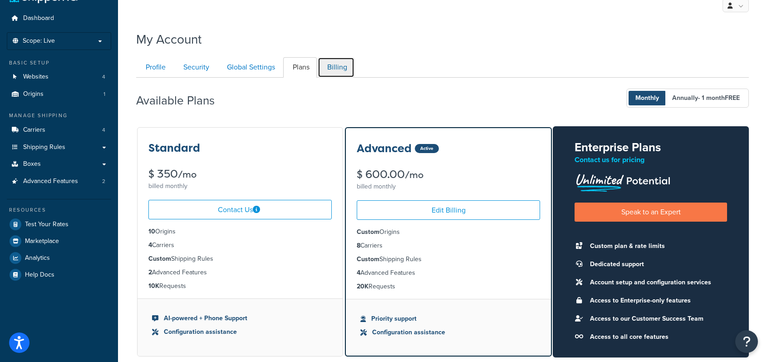
click at [343, 59] on link "Billing" at bounding box center [336, 67] width 37 height 20
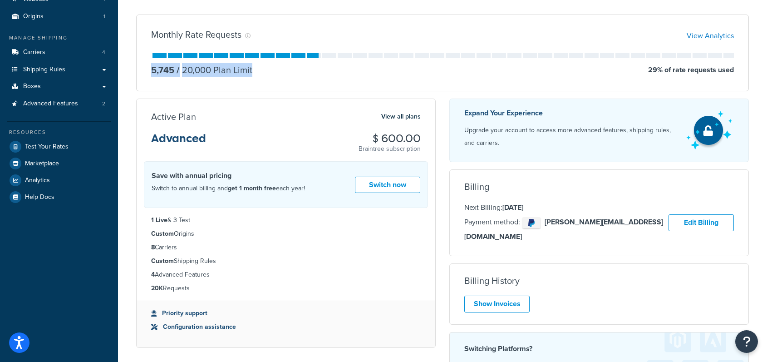
drag, startPoint x: 273, startPoint y: 76, endPoint x: 149, endPoint y: 70, distance: 124.0
click at [149, 70] on div "Monthly Rate Requests View Analytics 5,745 / 20,000 Plan Limit 29 % of rate req…" at bounding box center [442, 53] width 613 height 77
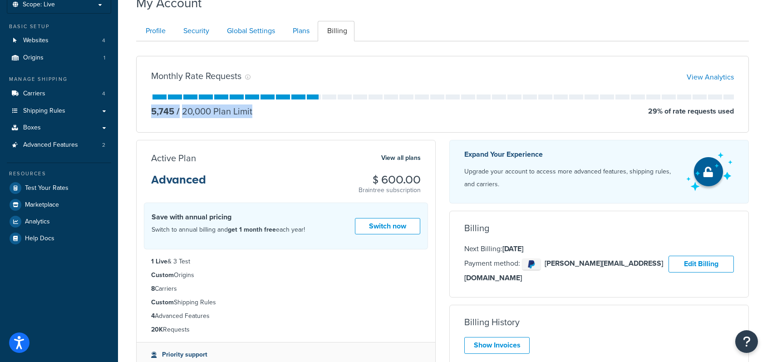
scroll to position [54, 0]
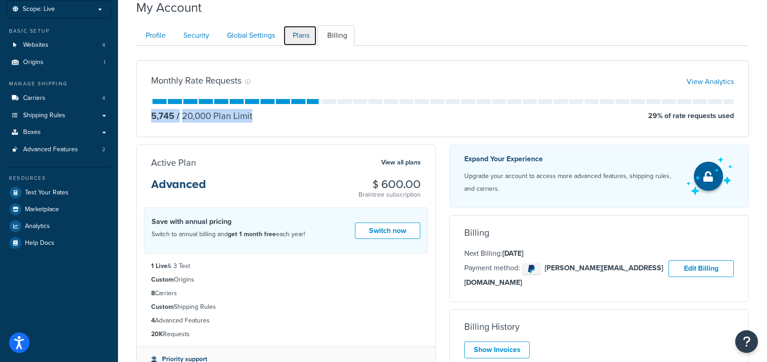
click at [305, 37] on link "Plans" at bounding box center [300, 35] width 34 height 20
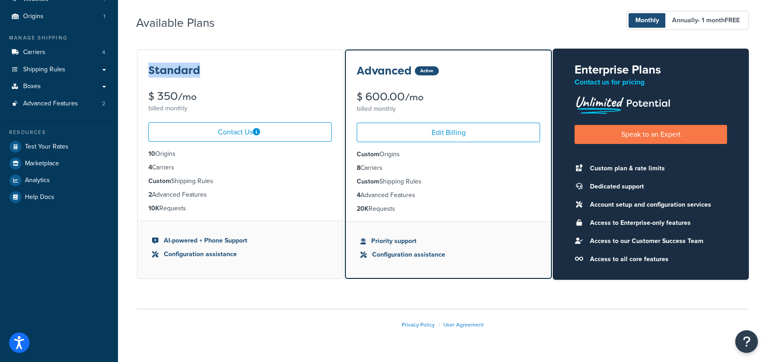
drag, startPoint x: 211, startPoint y: 72, endPoint x: 154, endPoint y: 75, distance: 57.7
click at [146, 69] on div "Standard $ 350 /mo billed monthly" at bounding box center [240, 82] width 205 height 65
drag, startPoint x: 189, startPoint y: 207, endPoint x: 147, endPoint y: 209, distance: 41.8
click at [147, 209] on ul "10 Origins 4 Carriers Custom Shipping Rules 2 Advanced Features 10K Requests" at bounding box center [240, 181] width 205 height 79
drag, startPoint x: 416, startPoint y: 211, endPoint x: 356, endPoint y: 210, distance: 59.9
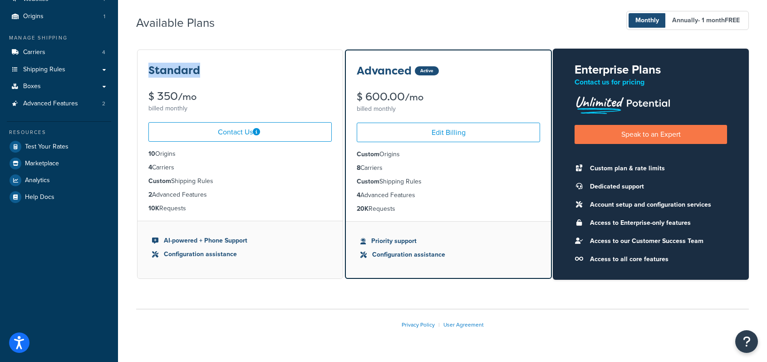
click at [357, 210] on li "20K Requests" at bounding box center [448, 209] width 183 height 10
click at [203, 170] on li "4 Carriers" at bounding box center [239, 167] width 183 height 10
drag, startPoint x: 194, startPoint y: 163, endPoint x: 146, endPoint y: 165, distance: 48.1
click at [146, 165] on ul "10 Origins 4 Carriers Custom Shipping Rules 2 Advanced Features 10K Requests" at bounding box center [240, 181] width 205 height 79
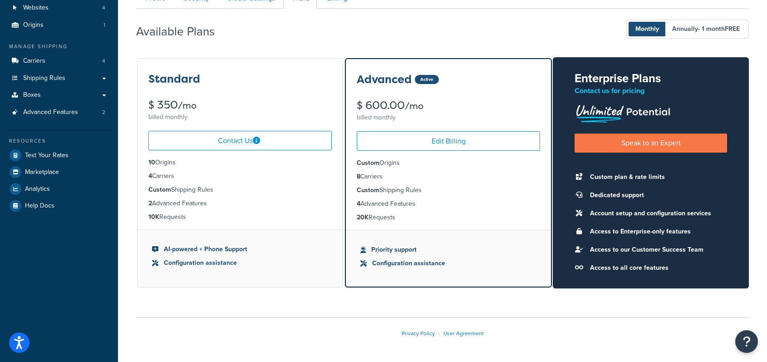
click at [210, 199] on li "2 Advanced Features" at bounding box center [239, 203] width 183 height 10
drag, startPoint x: 222, startPoint y: 206, endPoint x: 149, endPoint y: 203, distance: 73.1
click at [149, 203] on li "2 Advanced Features" at bounding box center [239, 203] width 183 height 10
drag, startPoint x: 181, startPoint y: 177, endPoint x: 146, endPoint y: 175, distance: 34.6
click at [146, 175] on ul "10 Origins 4 Carriers Custom Shipping Rules 2 Advanced Features 10K Requests" at bounding box center [240, 189] width 205 height 79
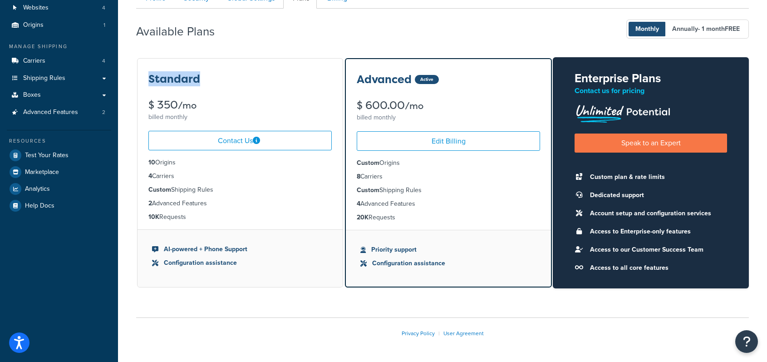
drag, startPoint x: 206, startPoint y: 78, endPoint x: 170, endPoint y: 82, distance: 36.0
click at [146, 77] on div "Standard $ 350 /mo billed monthly" at bounding box center [240, 91] width 205 height 65
drag, startPoint x: 182, startPoint y: 173, endPoint x: 151, endPoint y: 174, distance: 31.3
click at [151, 174] on li "4 Carriers" at bounding box center [239, 176] width 183 height 10
click at [203, 183] on ul "10 Origins 4 Carriers Custom Shipping Rules 2 Advanced Features 10K Requests" at bounding box center [240, 189] width 205 height 79
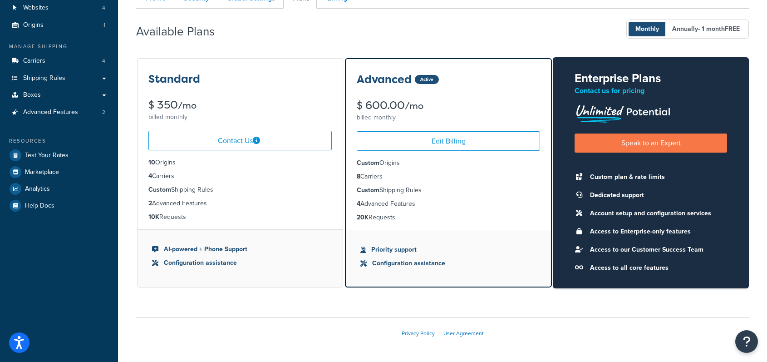
drag, startPoint x: 168, startPoint y: 177, endPoint x: 149, endPoint y: 178, distance: 19.5
click at [146, 177] on ul "10 Origins 4 Carriers Custom Shipping Rules 2 Advanced Features 10K Requests" at bounding box center [240, 189] width 205 height 79
click at [189, 211] on ul "10 Origins 4 Carriers Custom Shipping Rules 2 Advanced Features 10K Requests" at bounding box center [240, 189] width 205 height 79
drag, startPoint x: 196, startPoint y: 215, endPoint x: 147, endPoint y: 215, distance: 49.0
click at [147, 215] on ul "10 Origins 4 Carriers Custom Shipping Rules 2 Advanced Features 10K Requests" at bounding box center [240, 189] width 205 height 79
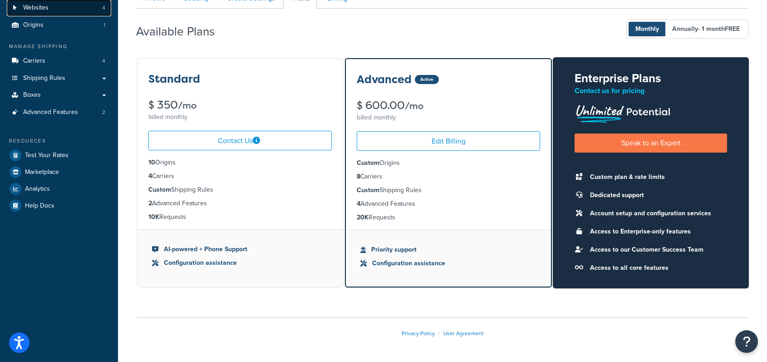
click at [52, 5] on link "Websites 4" at bounding box center [59, 8] width 104 height 17
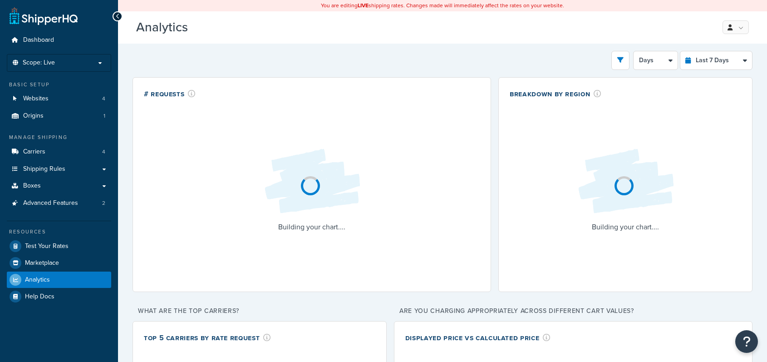
select select "last_7_days"
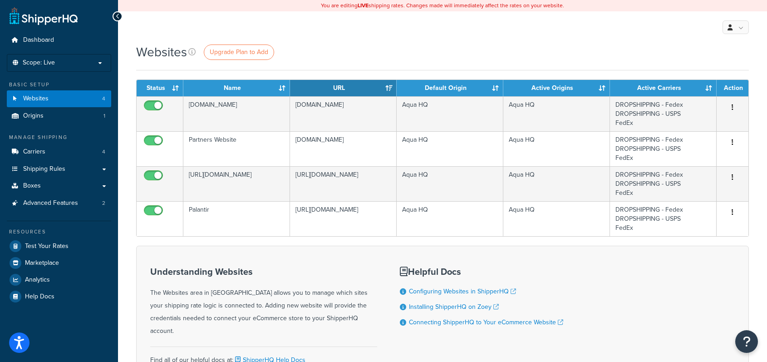
drag, startPoint x: 285, startPoint y: 37, endPoint x: 44, endPoint y: 25, distance: 241.7
click at [282, 36] on div "My Profile Billing Global Settings Contact Us Logout" at bounding box center [442, 27] width 649 height 32
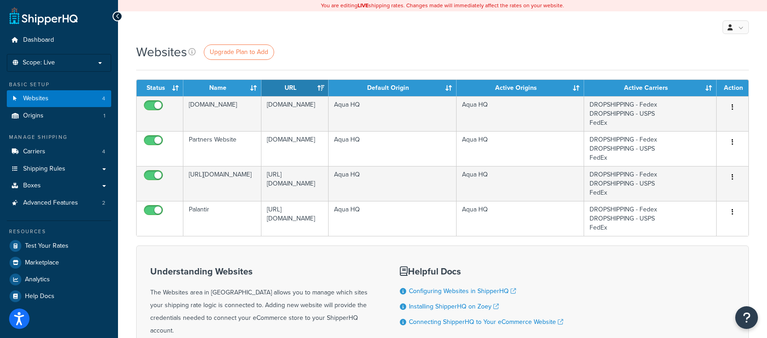
click at [419, 44] on div "Websites Upgrade Plan to Add" at bounding box center [442, 52] width 613 height 18
click at [408, 60] on div "Websites Upgrade Plan to Add" at bounding box center [442, 52] width 613 height 18
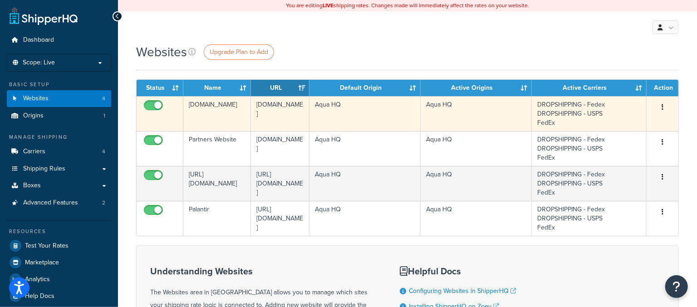
click at [148, 108] on input "checkbox" at bounding box center [154, 107] width 25 height 11
checkbox input "true"
click at [225, 112] on td "[DOMAIN_NAME]" at bounding box center [217, 113] width 68 height 35
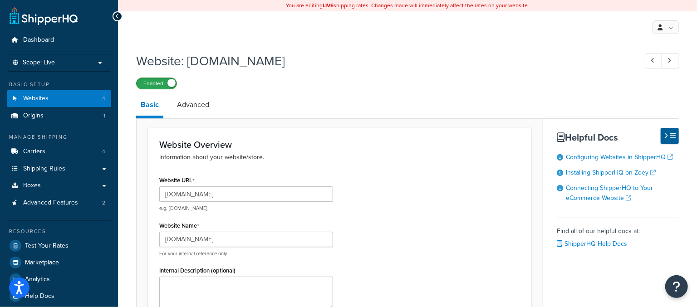
click at [162, 86] on label "Enabled" at bounding box center [157, 83] width 40 height 11
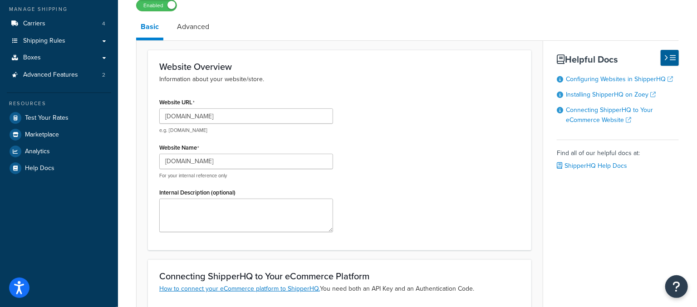
scroll to position [129, 0]
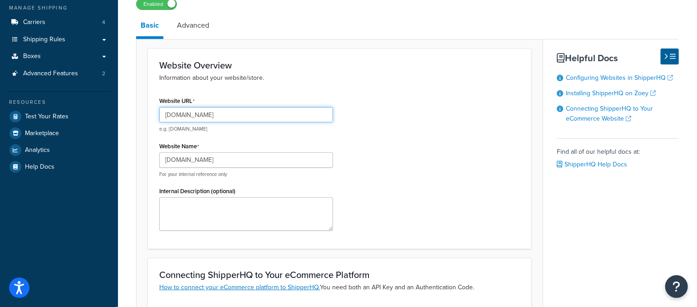
click at [271, 113] on input "[DOMAIN_NAME]" at bounding box center [246, 114] width 174 height 15
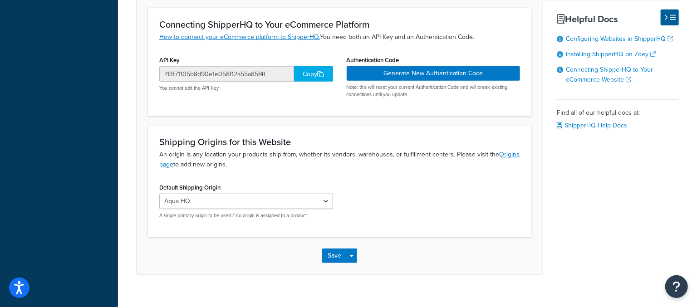
scroll to position [342, 0]
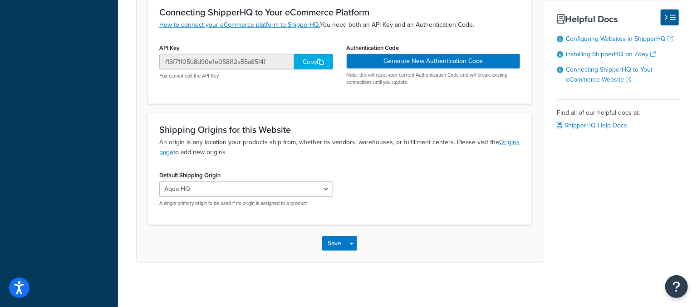
click at [387, 187] on div "Default Shipping Origin Aqua HQ A single primary origin to be used if no origin…" at bounding box center [339, 191] width 374 height 45
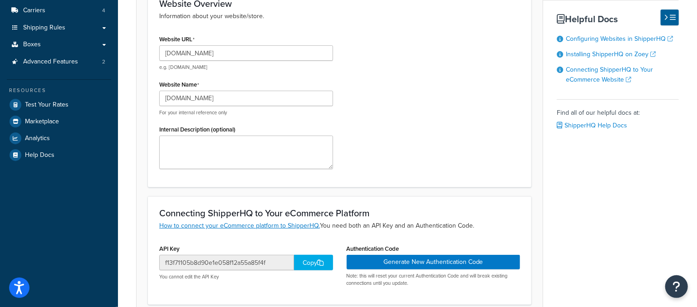
scroll to position [0, 0]
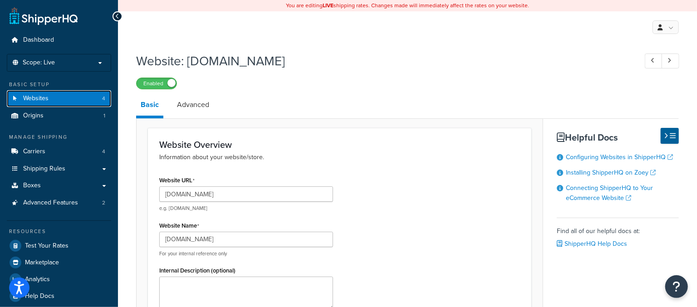
click at [87, 100] on link "Websites 4" at bounding box center [59, 98] width 104 height 17
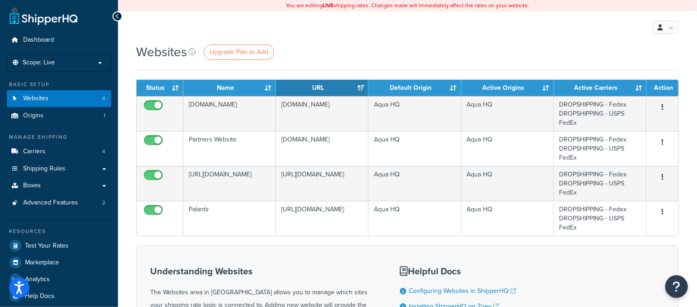
click at [327, 63] on div "Websites Upgrade Plan to Add" at bounding box center [407, 56] width 543 height 27
drag, startPoint x: 324, startPoint y: 61, endPoint x: 314, endPoint y: 57, distance: 10.6
click at [324, 61] on div "Websites Upgrade Plan to Add" at bounding box center [407, 56] width 543 height 27
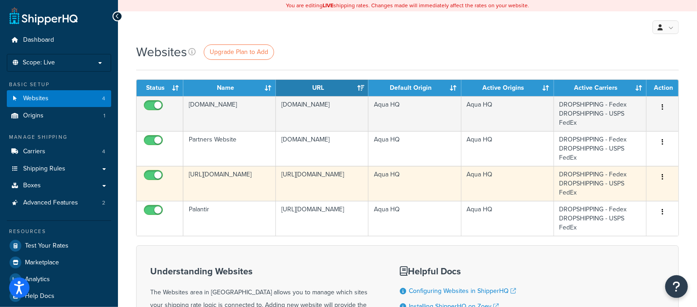
drag, startPoint x: 193, startPoint y: 172, endPoint x: 226, endPoint y: 188, distance: 35.9
click at [226, 188] on td "[URL][DOMAIN_NAME]" at bounding box center [229, 183] width 93 height 35
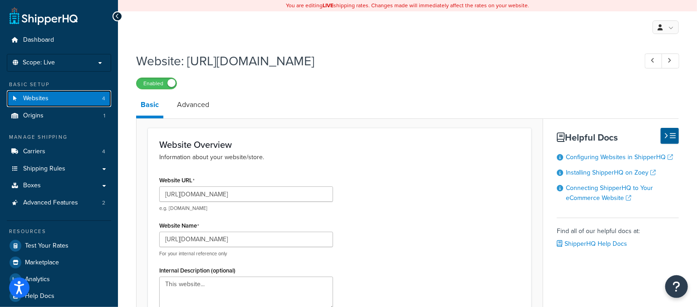
click at [65, 100] on link "Websites 4" at bounding box center [59, 98] width 104 height 17
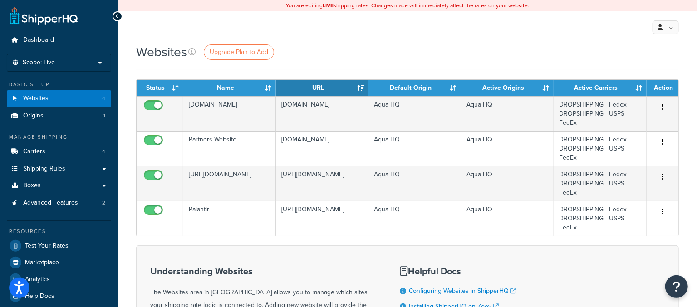
click at [344, 60] on div "Websites Upgrade Plan to Add" at bounding box center [407, 52] width 543 height 18
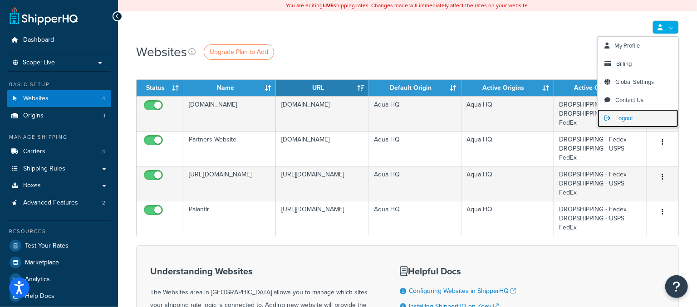
click at [646, 117] on link "Logout" at bounding box center [638, 118] width 81 height 18
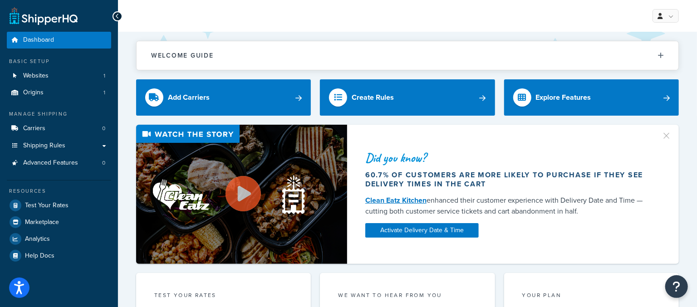
click at [491, 28] on div "My Profile Billing Global Settings Contact Us Logout" at bounding box center [407, 16] width 579 height 32
click at [104, 73] on span "1" at bounding box center [104, 76] width 2 height 8
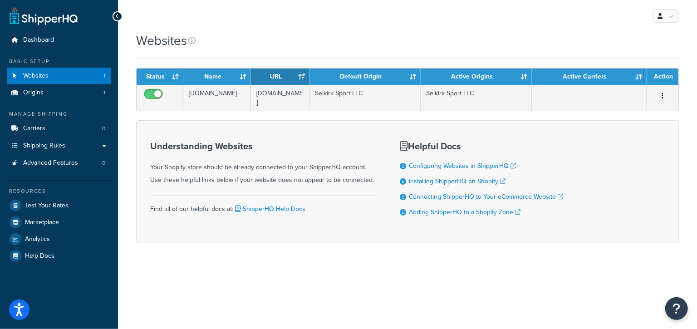
click at [273, 49] on div "Websites" at bounding box center [407, 41] width 543 height 18
click at [67, 132] on link "Carriers 0" at bounding box center [59, 128] width 104 height 17
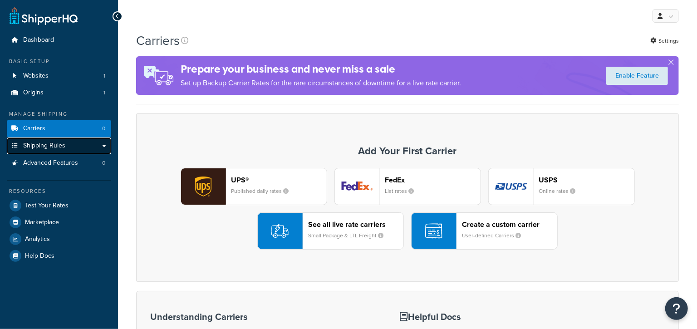
click at [65, 148] on link "Shipping Rules" at bounding box center [59, 146] width 104 height 17
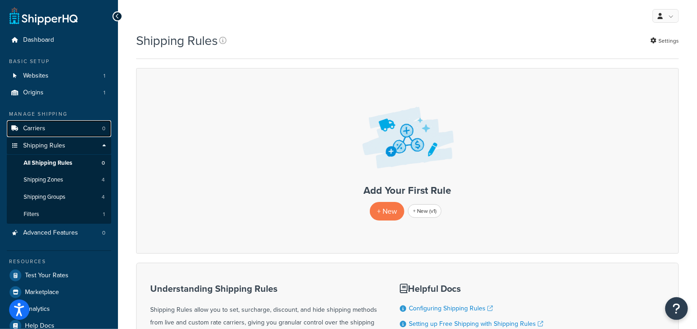
click at [81, 129] on link "Carriers 0" at bounding box center [59, 128] width 104 height 17
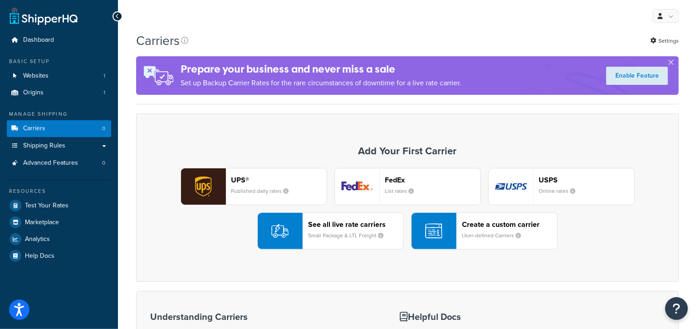
click at [287, 113] on div "Carriers Settings Prepare your business and never miss a sale Set up Backup Car…" at bounding box center [407, 264] width 579 height 465
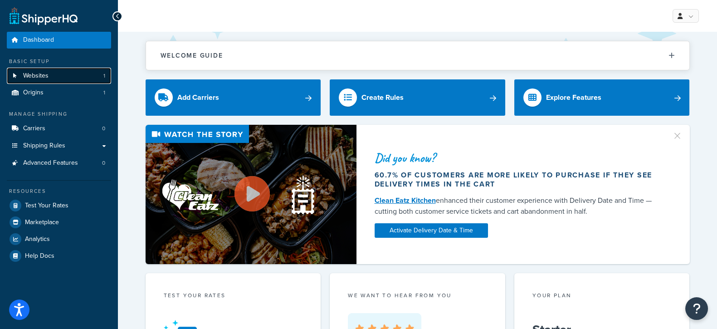
click at [78, 79] on link "Websites 1" at bounding box center [59, 76] width 104 height 17
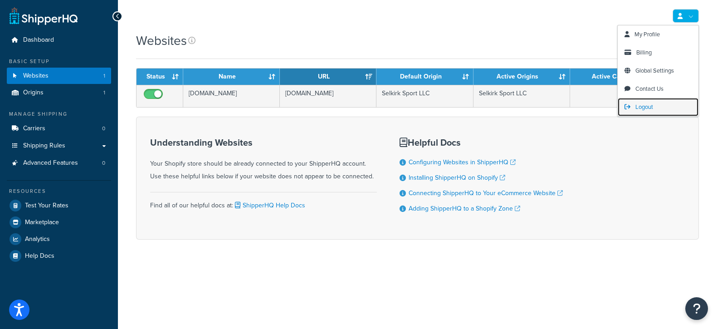
click at [653, 102] on link "Logout" at bounding box center [658, 107] width 81 height 18
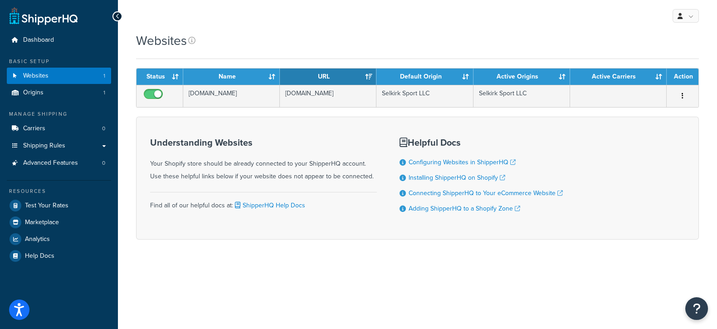
drag, startPoint x: 469, startPoint y: 16, endPoint x: 421, endPoint y: 6, distance: 49.0
click at [467, 16] on div "My Profile Billing Global Settings Contact Us Logout" at bounding box center [417, 16] width 599 height 32
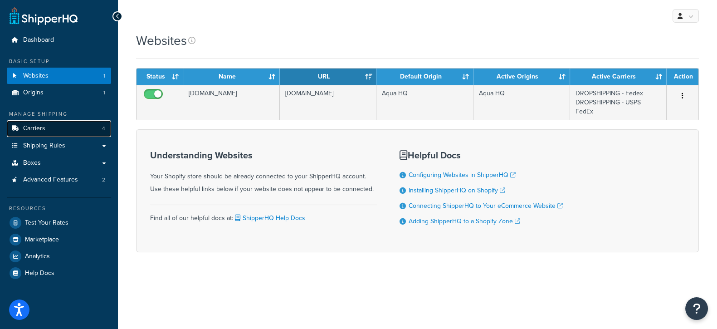
click at [92, 125] on link "Carriers 4" at bounding box center [59, 128] width 104 height 17
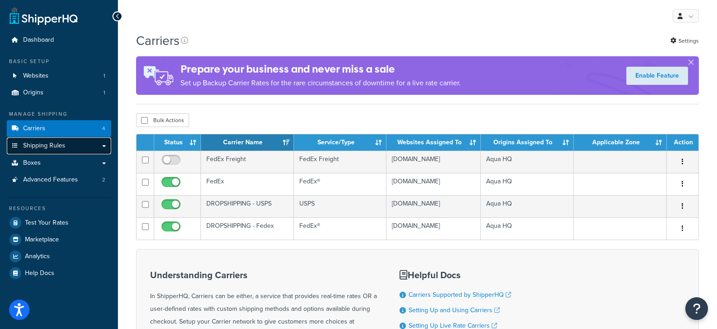
click at [70, 150] on link "Shipping Rules" at bounding box center [59, 146] width 104 height 17
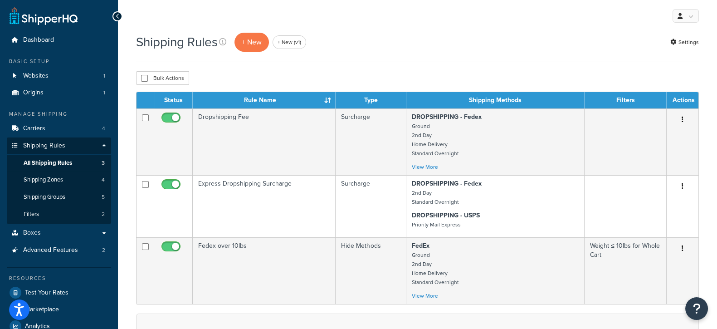
click at [456, 70] on div "Shipping Rules + New + New (v1) Settings Bulk Actions Duplicate [GEOGRAPHIC_DAT…" at bounding box center [417, 270] width 599 height 477
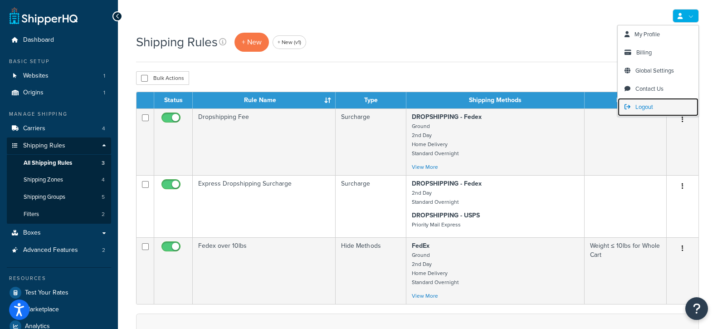
click at [650, 106] on span "Logout" at bounding box center [645, 107] width 18 height 9
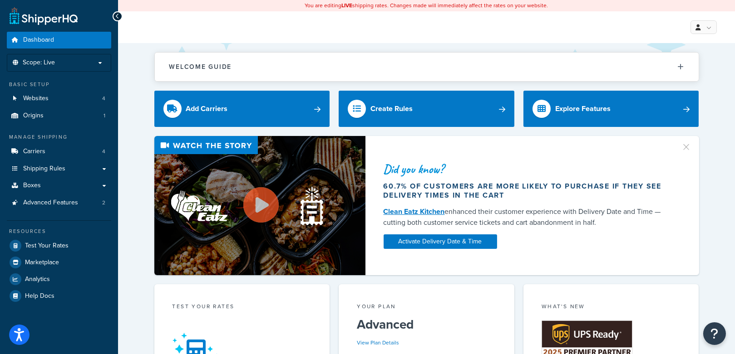
click at [79, 98] on link "Websites 4" at bounding box center [59, 98] width 104 height 17
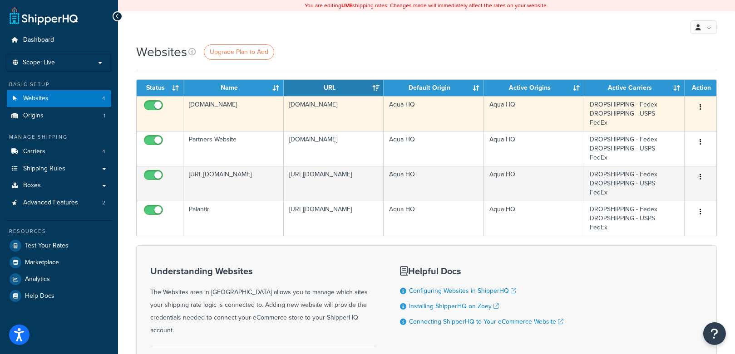
click at [152, 105] on input "checkbox" at bounding box center [154, 107] width 25 height 11
checkbox input "true"
click at [315, 115] on td "[DOMAIN_NAME]" at bounding box center [334, 113] width 100 height 35
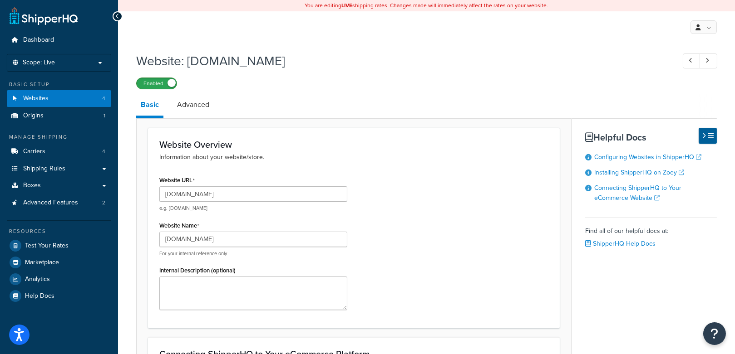
click at [167, 85] on label "Enabled" at bounding box center [157, 83] width 40 height 11
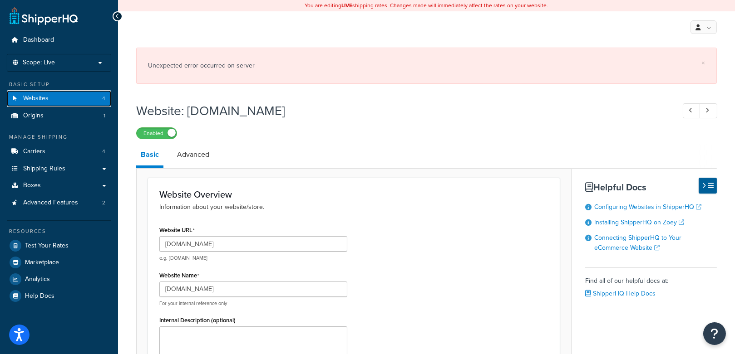
click at [42, 100] on span "Websites" at bounding box center [35, 99] width 25 height 8
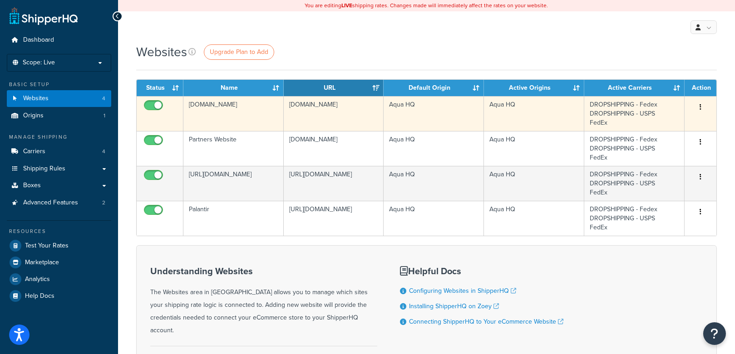
click at [152, 105] on input "checkbox" at bounding box center [154, 107] width 25 height 11
click at [153, 103] on input "checkbox" at bounding box center [154, 107] width 25 height 11
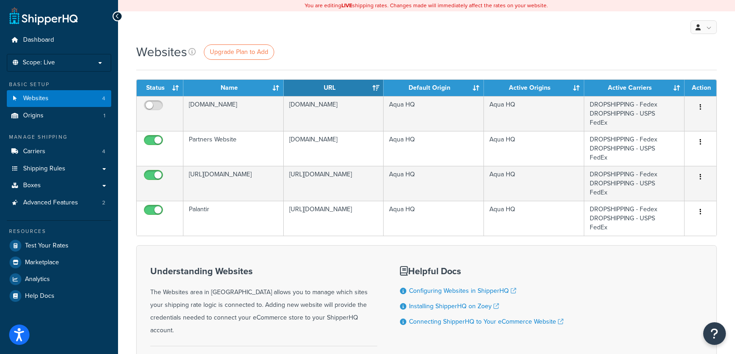
checkbox input "true"
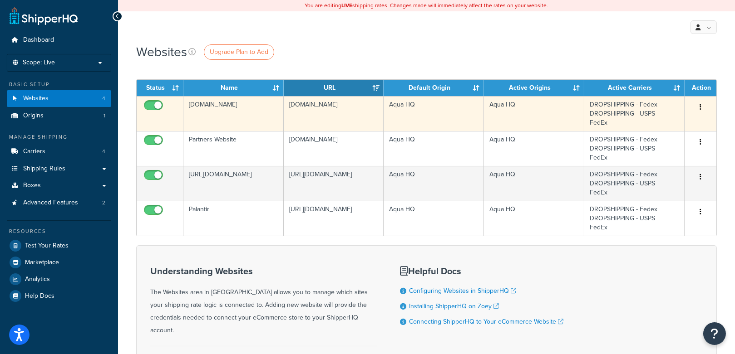
click at [234, 122] on td "[DOMAIN_NAME]" at bounding box center [233, 113] width 100 height 35
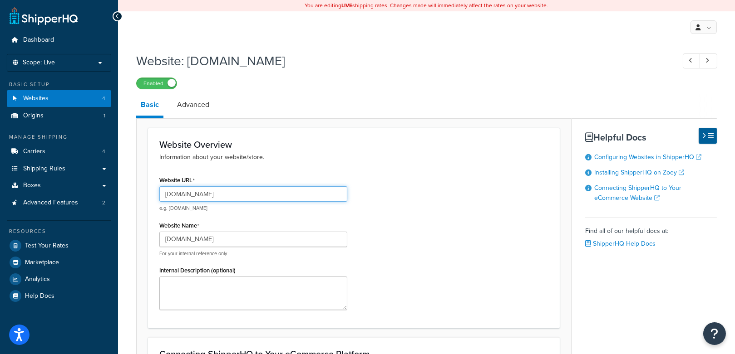
click at [286, 192] on input "[DOMAIN_NAME]" at bounding box center [253, 194] width 188 height 15
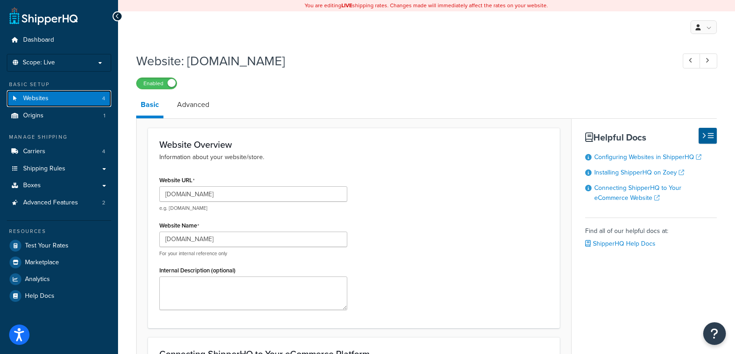
click at [86, 102] on link "Websites 4" at bounding box center [59, 98] width 104 height 17
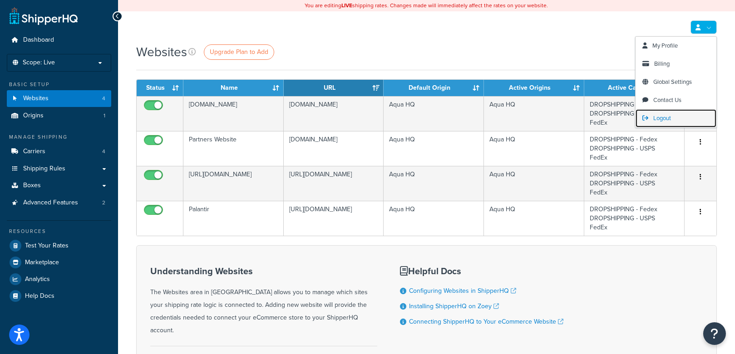
click at [664, 117] on span "Logout" at bounding box center [662, 118] width 18 height 9
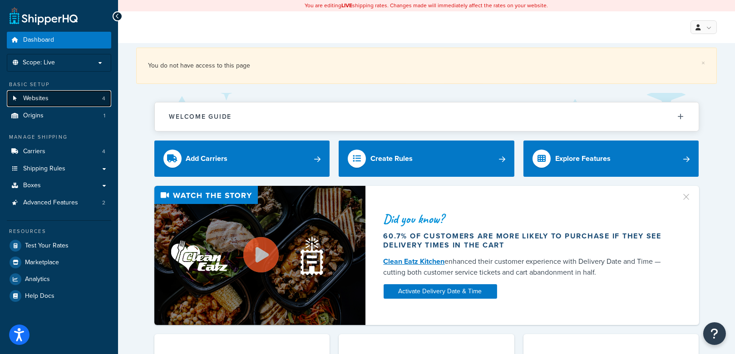
click at [55, 98] on link "Websites 4" at bounding box center [59, 98] width 104 height 17
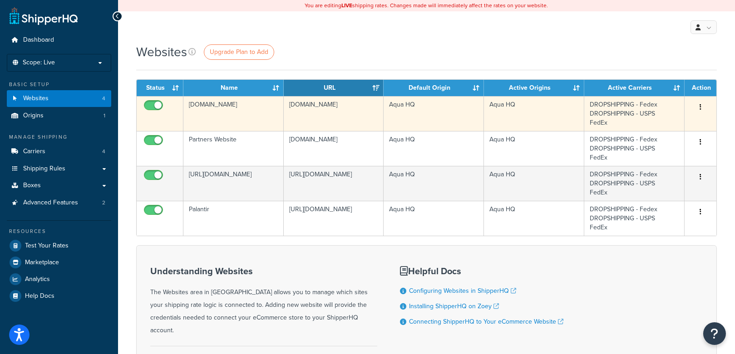
click at [242, 104] on td "[DOMAIN_NAME]" at bounding box center [233, 113] width 100 height 35
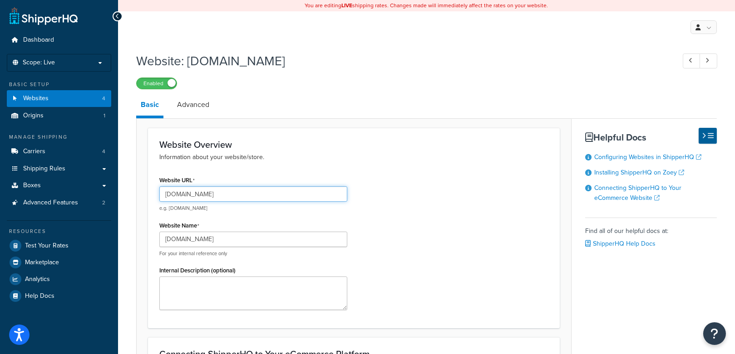
click at [259, 196] on input "[DOMAIN_NAME]" at bounding box center [253, 194] width 188 height 15
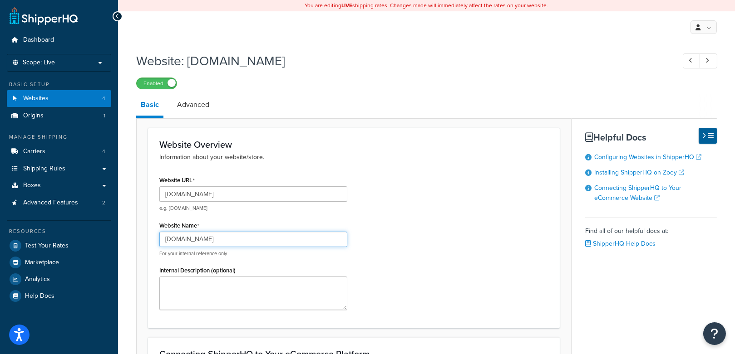
click at [236, 237] on input "[DOMAIN_NAME]" at bounding box center [253, 239] width 188 height 15
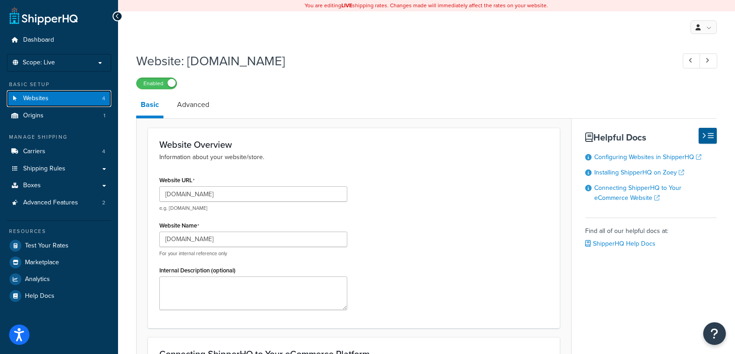
click at [85, 100] on link "Websites 4" at bounding box center [59, 98] width 104 height 17
